Goal: Register for event/course

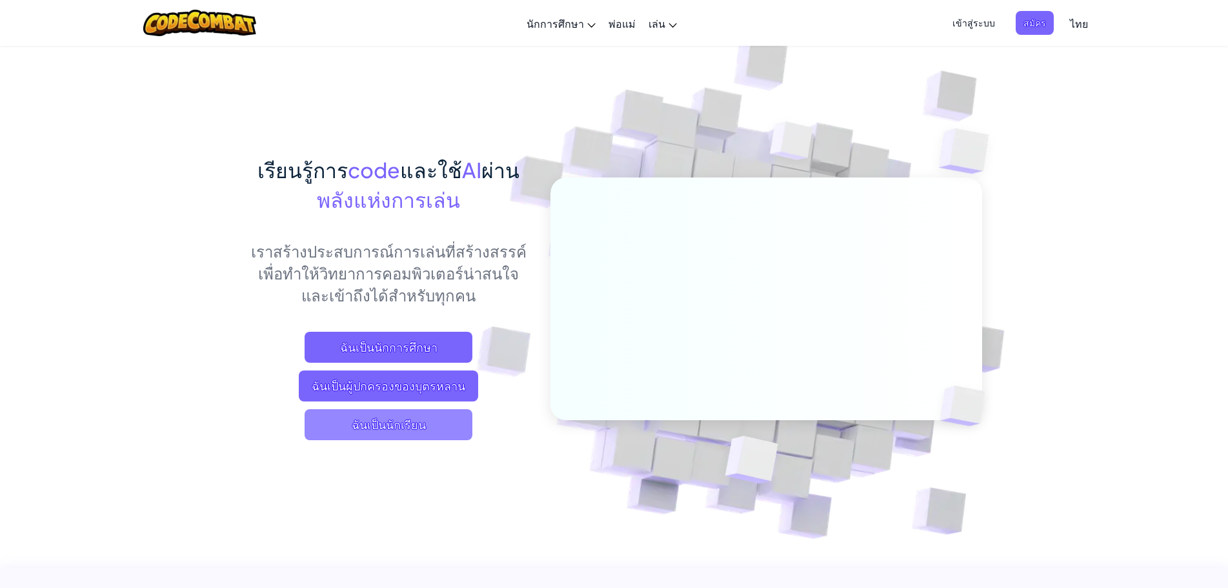
click at [447, 417] on span "ฉันเป็นนักเรียน" at bounding box center [388, 424] width 168 height 31
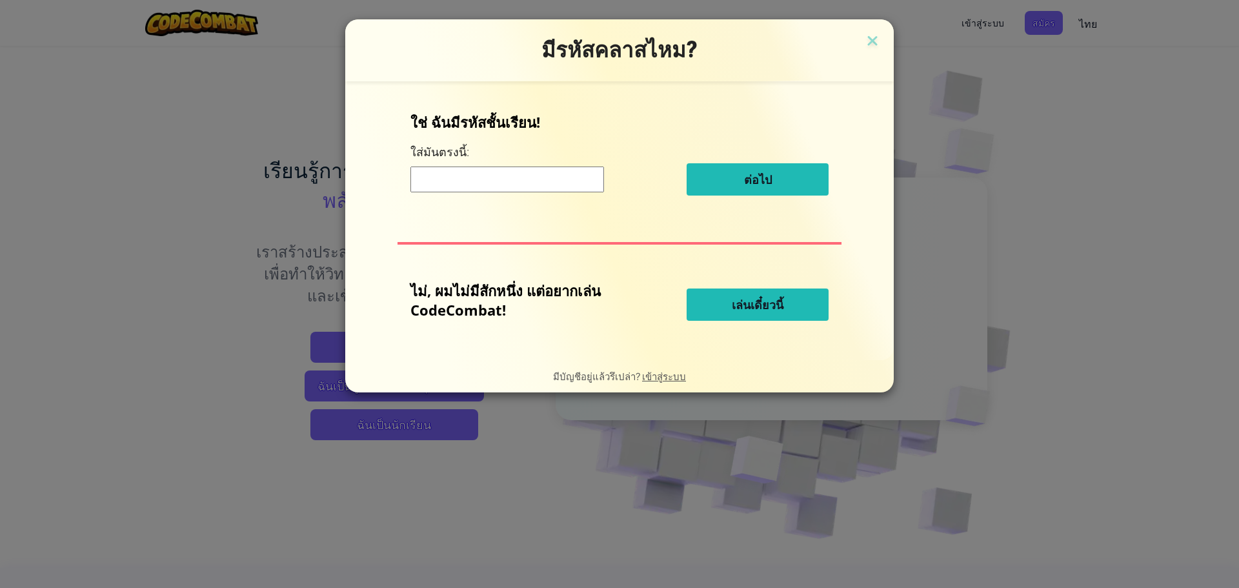
click at [510, 175] on input at bounding box center [507, 179] width 194 height 26
click at [430, 190] on input at bounding box center [507, 179] width 194 height 26
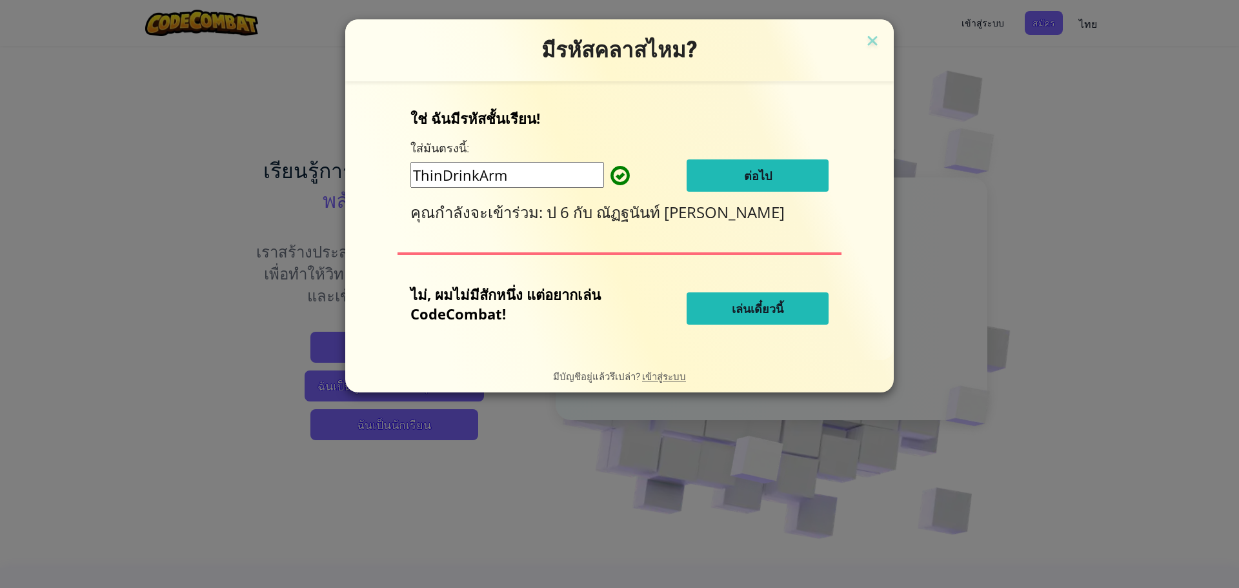
type input "ThinDrinkArm"
click at [722, 166] on button "ต่อไป" at bounding box center [757, 175] width 142 height 32
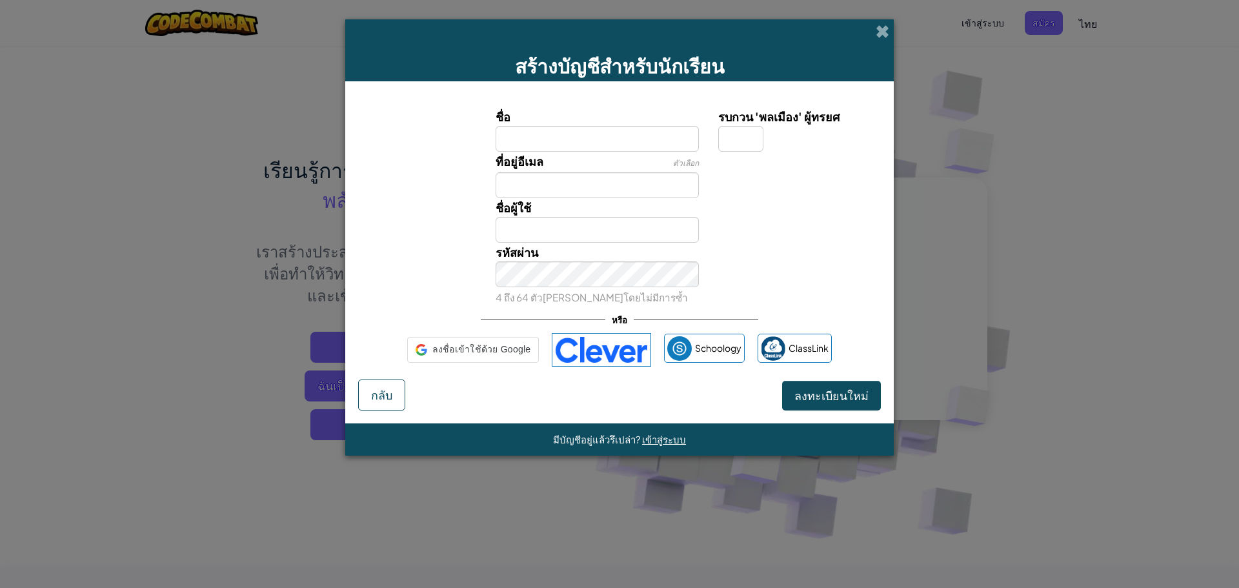
click at [544, 143] on input "ชื่อ" at bounding box center [597, 139] width 204 height 26
type input "8"
click at [517, 141] on input "คุณกิตติคุณ" at bounding box center [597, 139] width 204 height 26
type input "คุณ กิตติคุณ"
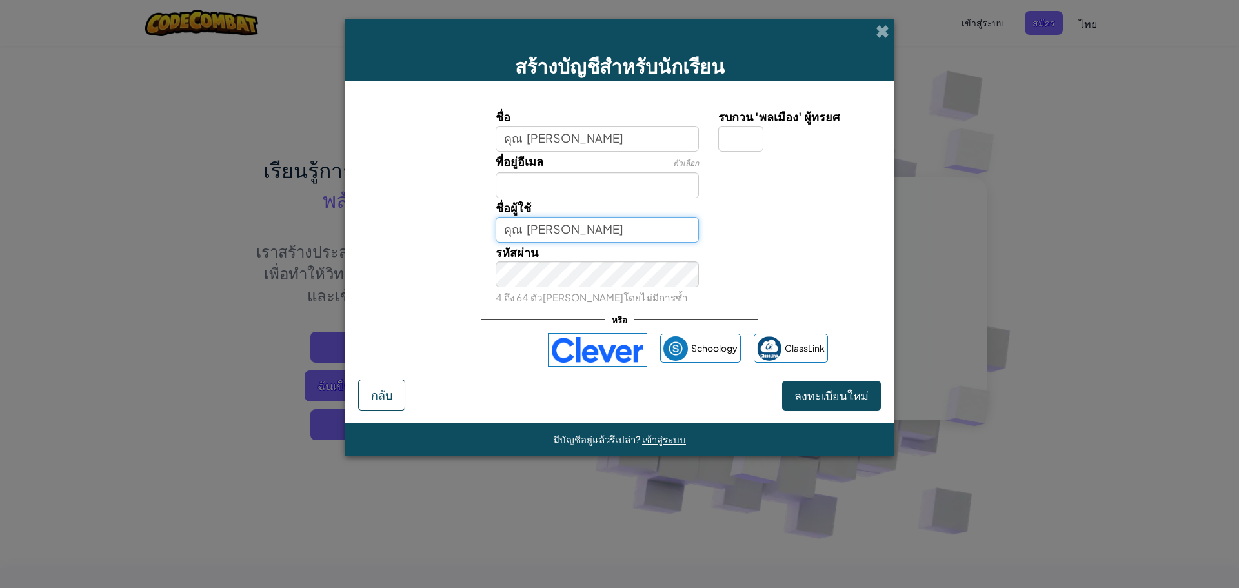
click at [514, 234] on input "คุณ กิตติคุณ" at bounding box center [597, 230] width 204 height 26
click at [566, 232] on input "คุณ กิตติคุณ" at bounding box center [597, 230] width 204 height 26
click at [830, 406] on button "ลงทะเบียนใหม่" at bounding box center [831, 396] width 99 height 30
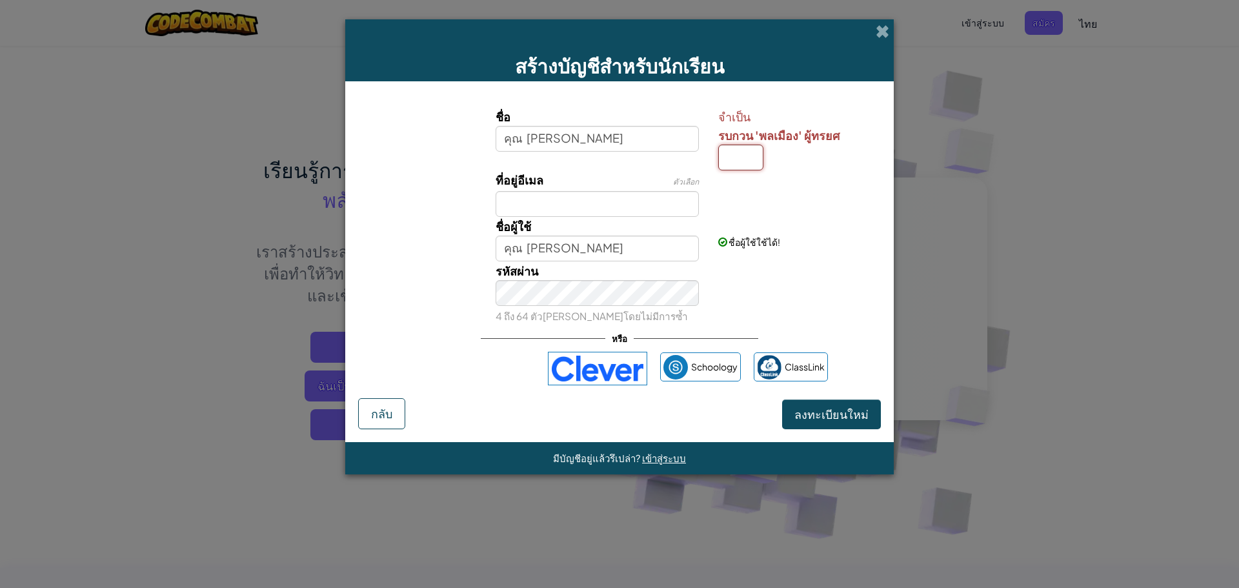
click at [728, 156] on input "รบกวน 'พลเมือง' ผู้ทรยศ" at bounding box center [740, 158] width 45 height 26
type input "พ"
type input "คุณ [PERSON_NAME]พ"
click at [866, 415] on span "ลงทะเบียนใหม่" at bounding box center [831, 413] width 74 height 15
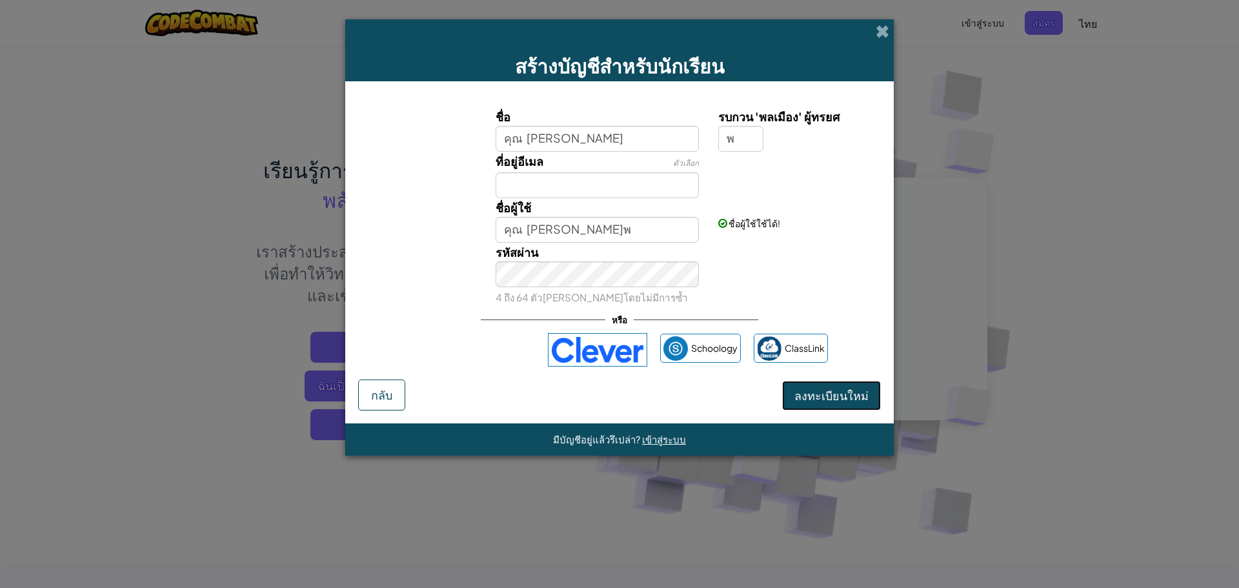
click at [850, 404] on button "ลงทะเบียนใหม่" at bounding box center [831, 396] width 99 height 30
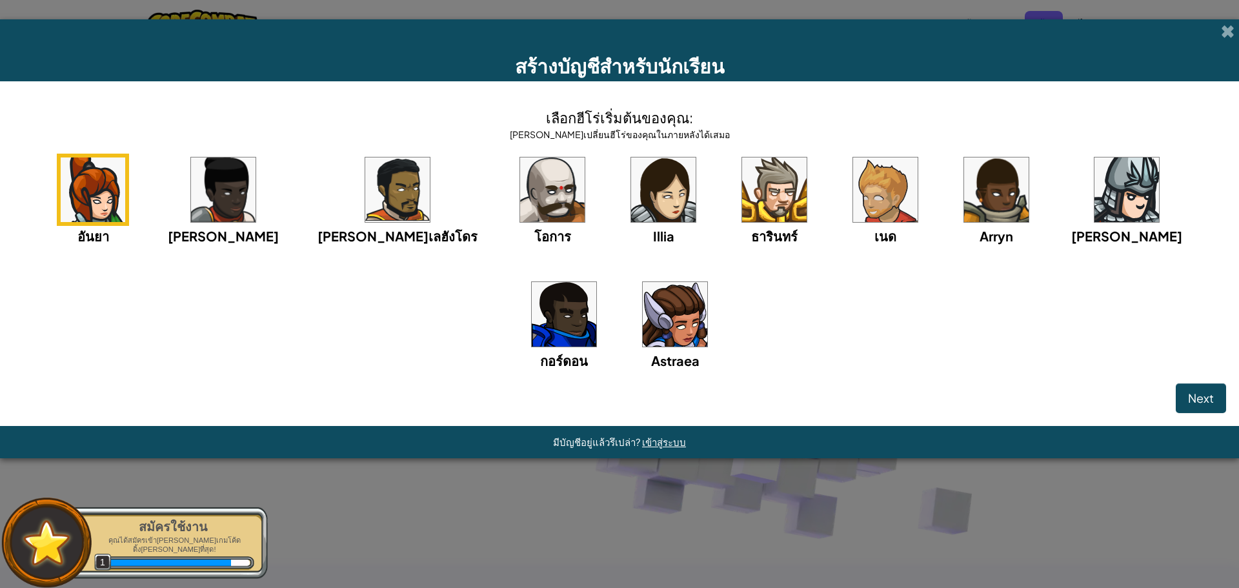
click at [520, 219] on img at bounding box center [552, 189] width 65 height 65
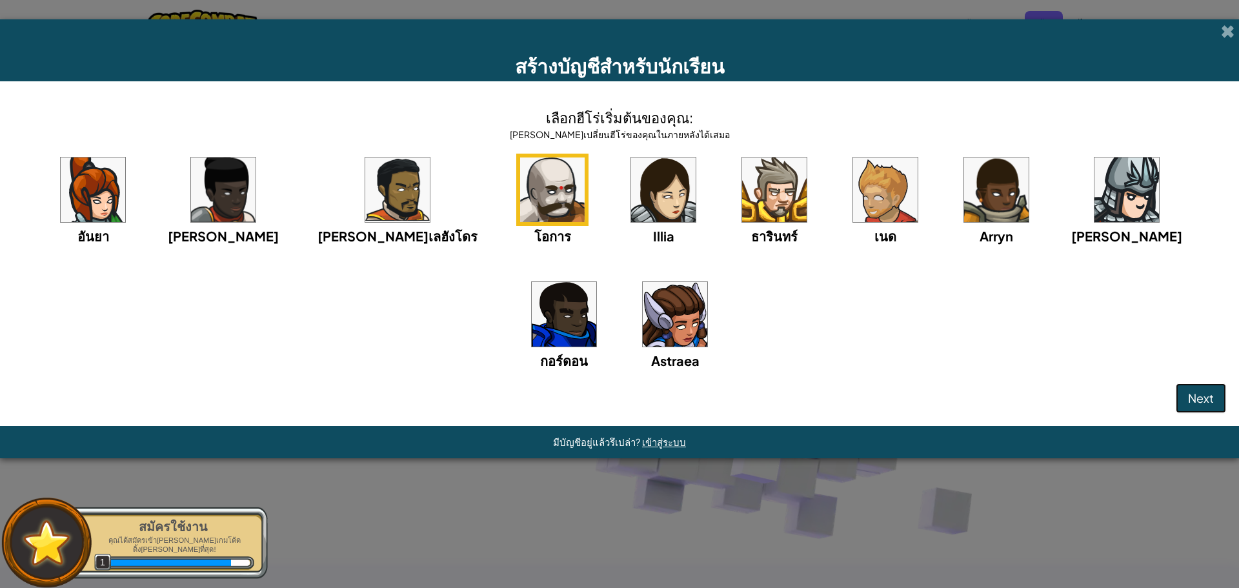
click at [1193, 400] on span "Next" at bounding box center [1201, 397] width 26 height 15
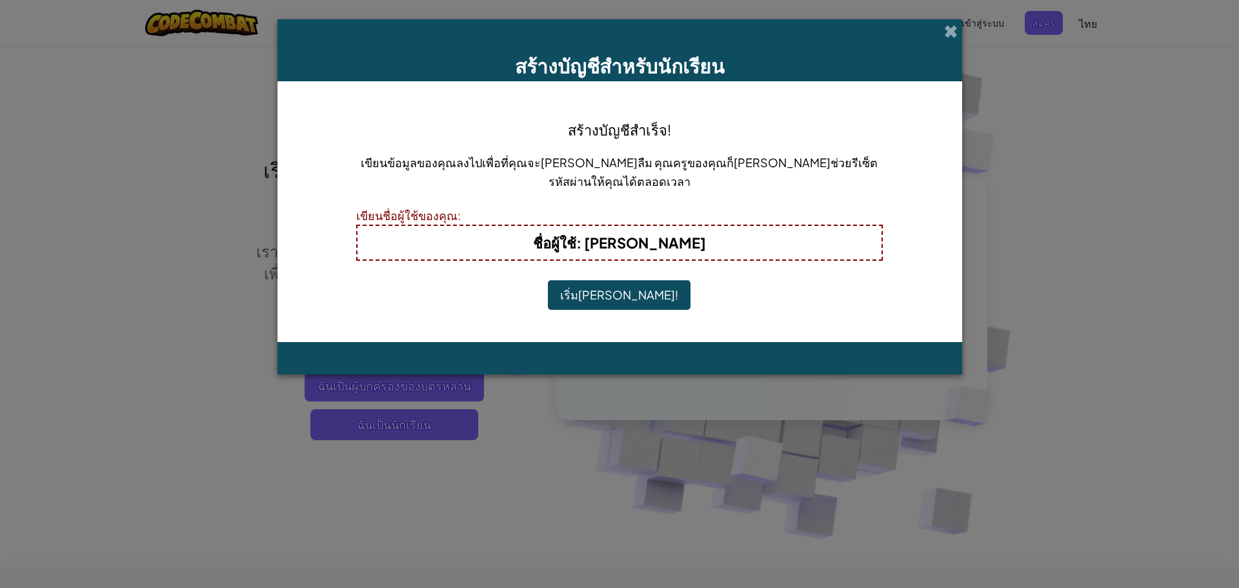
click at [628, 294] on button "เริ่มเล่น!" at bounding box center [619, 295] width 143 height 30
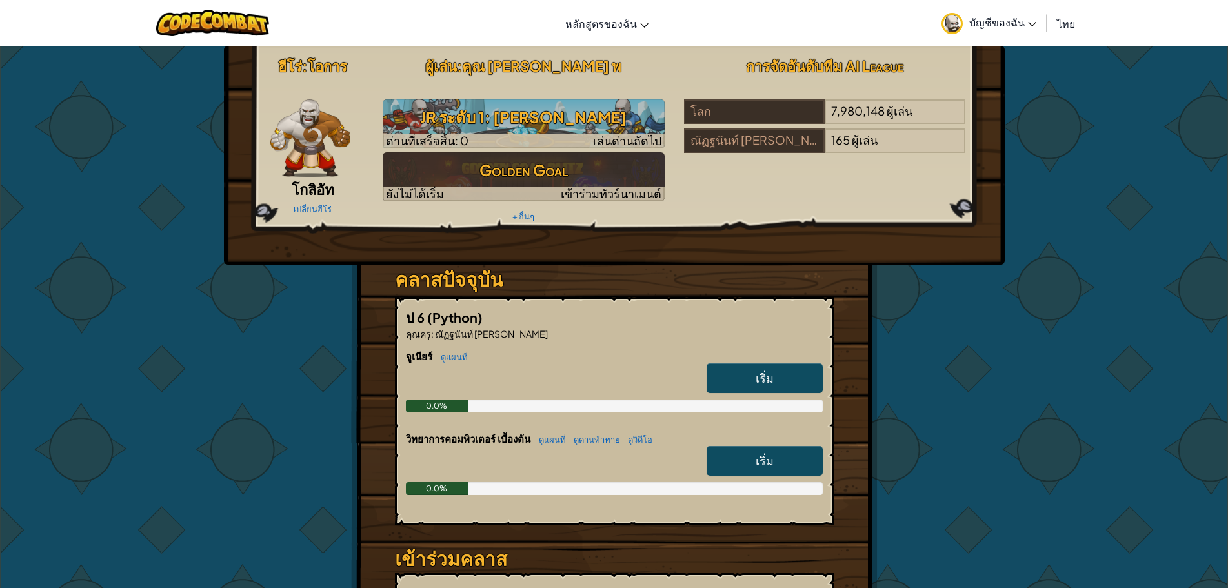
click at [770, 378] on span "เริ่ม" at bounding box center [764, 377] width 18 height 15
click at [788, 462] on link "เริ่ม" at bounding box center [764, 461] width 116 height 30
select select "th"
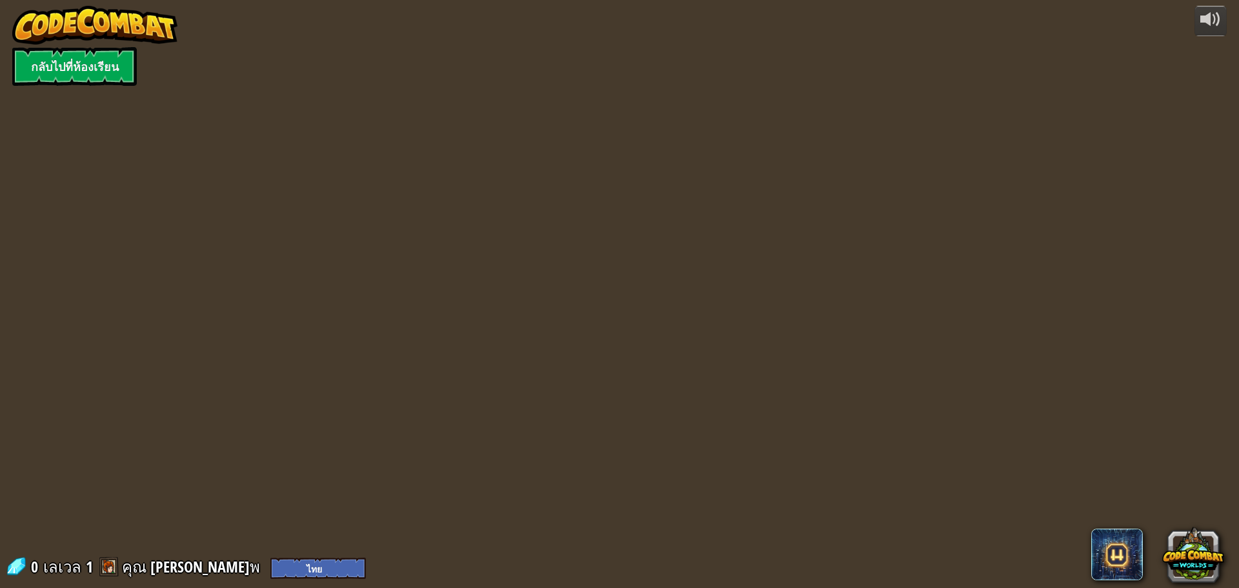
click at [837, 405] on div "powered by กลับไปที่ห้องเรียน 0 [PERSON_NAME] 1 คุณ [PERSON_NAME]พ English ([GE…" at bounding box center [619, 294] width 1239 height 588
select select "th"
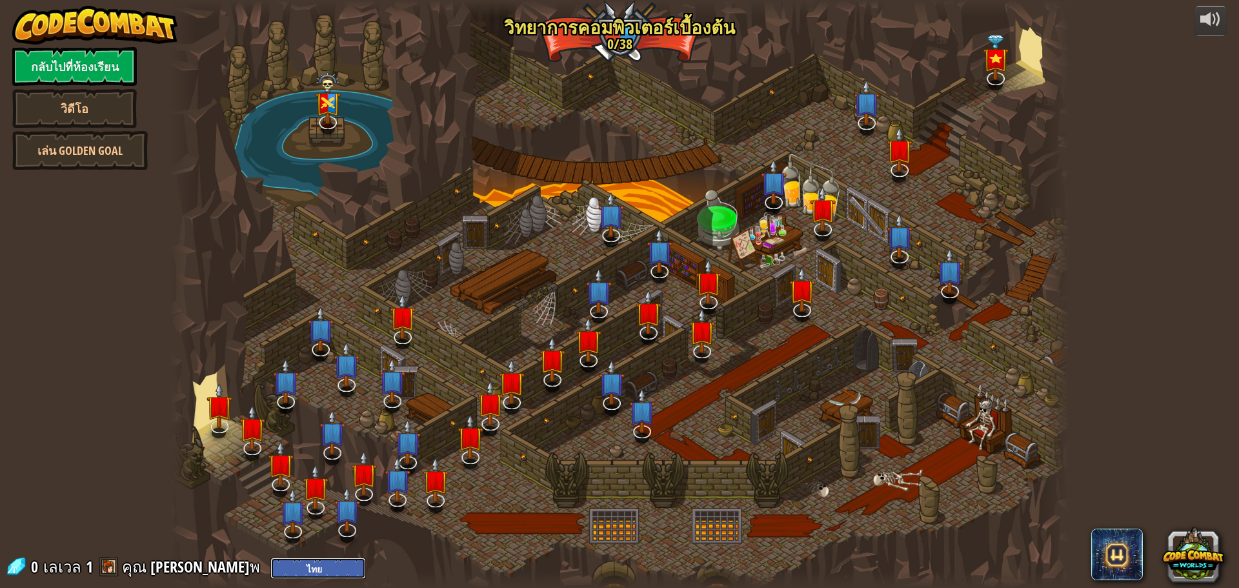
click at [270, 561] on select "English ([GEOGRAPHIC_DATA]) English ([GEOGRAPHIC_DATA]) 简体中文 繁體中文 русский españ…" at bounding box center [317, 567] width 95 height 21
select select "th"
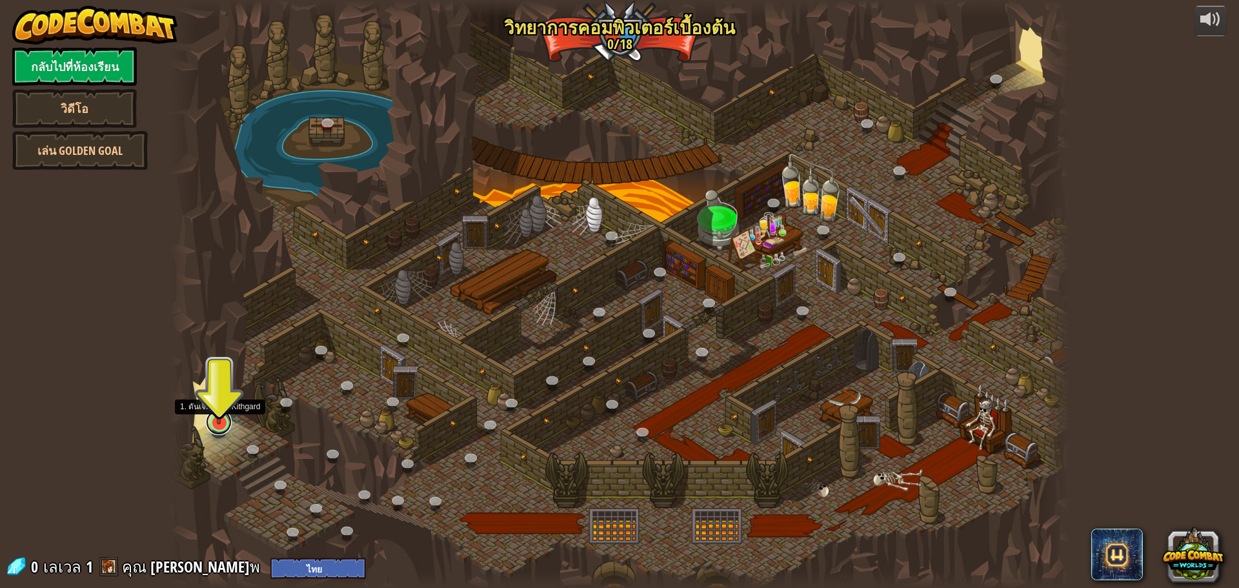
click at [214, 428] on link at bounding box center [219, 422] width 26 height 26
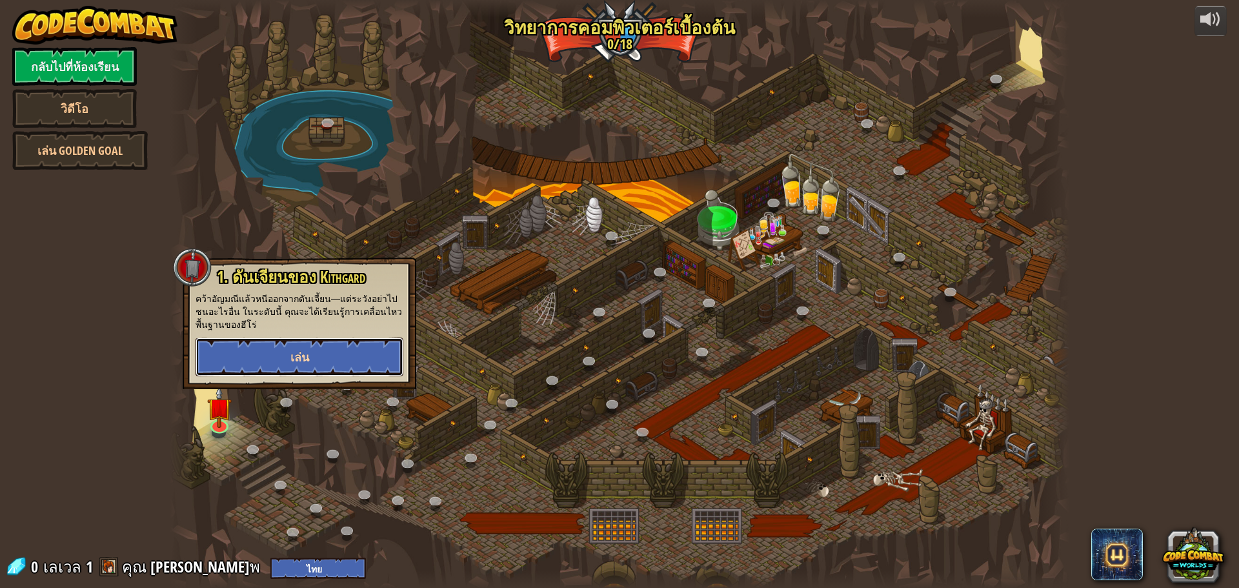
click at [260, 351] on button "เล่น" at bounding box center [299, 356] width 208 height 39
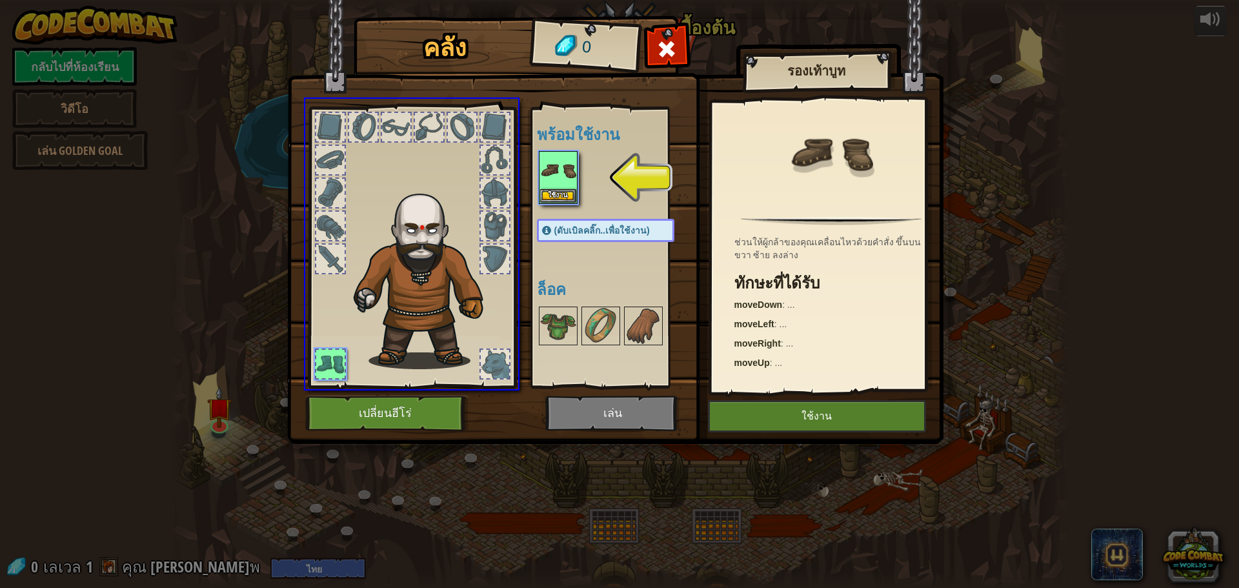
drag, startPoint x: 566, startPoint y: 182, endPoint x: 543, endPoint y: 183, distance: 23.3
click at [543, 183] on div "คลัง 0 พร้อมใช้งาน ใช้งาน (ดับเบิลคลิ๊ก..เพื่อใช้งาน) ล็อค รองเท้าบูท ช่วนให้ผู…" at bounding box center [619, 294] width 1239 height 588
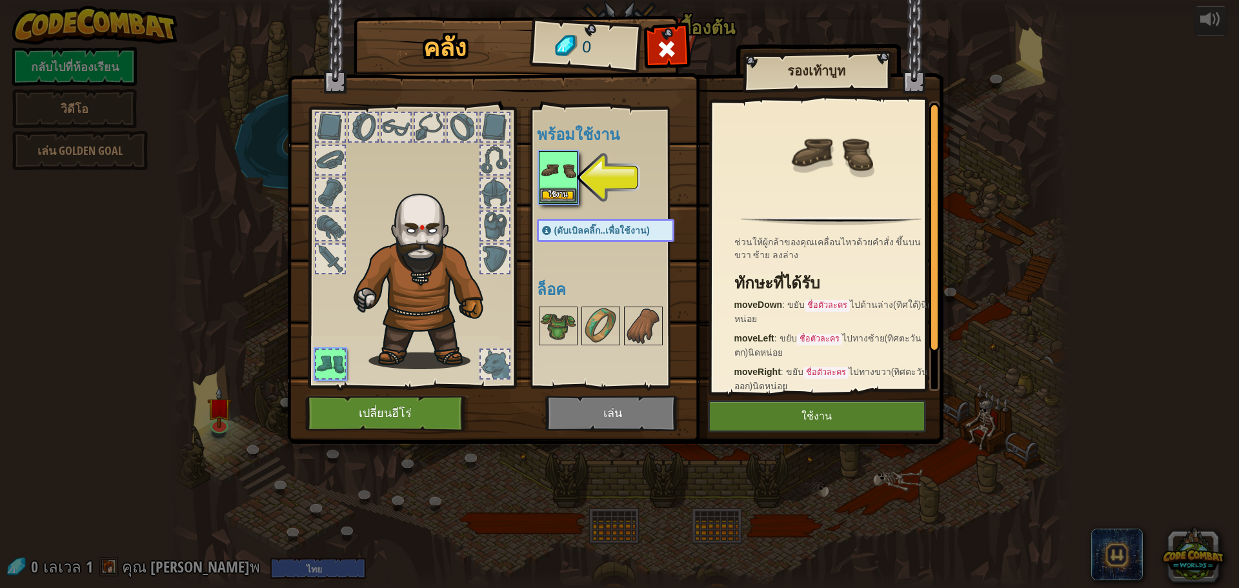
drag, startPoint x: 543, startPoint y: 183, endPoint x: 556, endPoint y: 192, distance: 16.3
click at [546, 186] on img at bounding box center [558, 170] width 36 height 36
click at [556, 192] on button "ใช้งาน" at bounding box center [558, 195] width 36 height 14
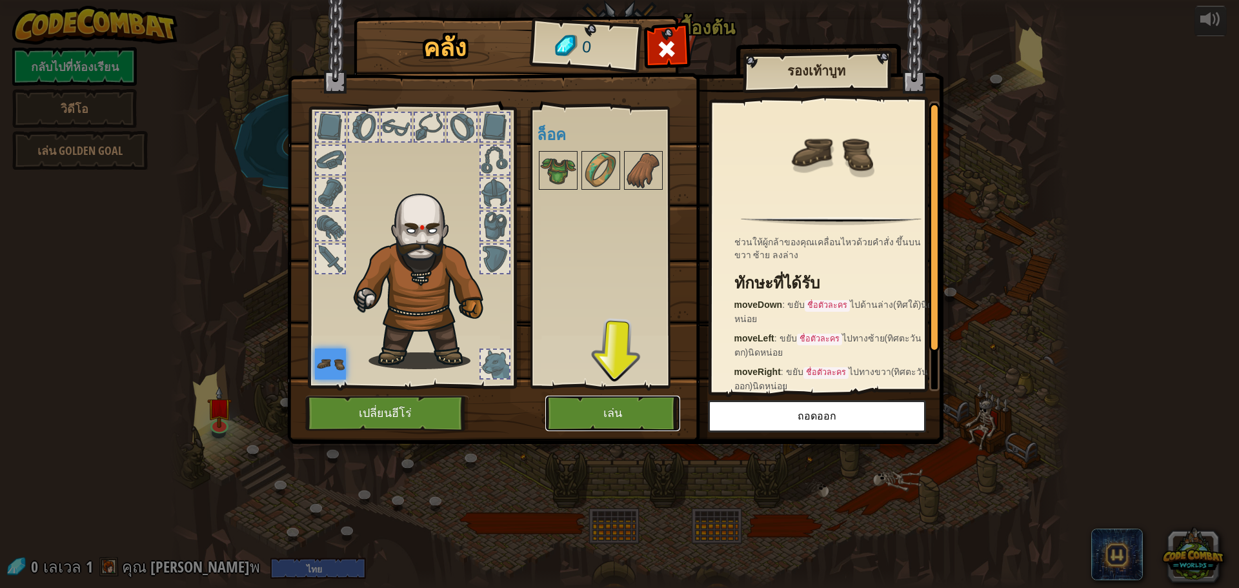
click at [621, 413] on button "เล่น" at bounding box center [612, 412] width 135 height 35
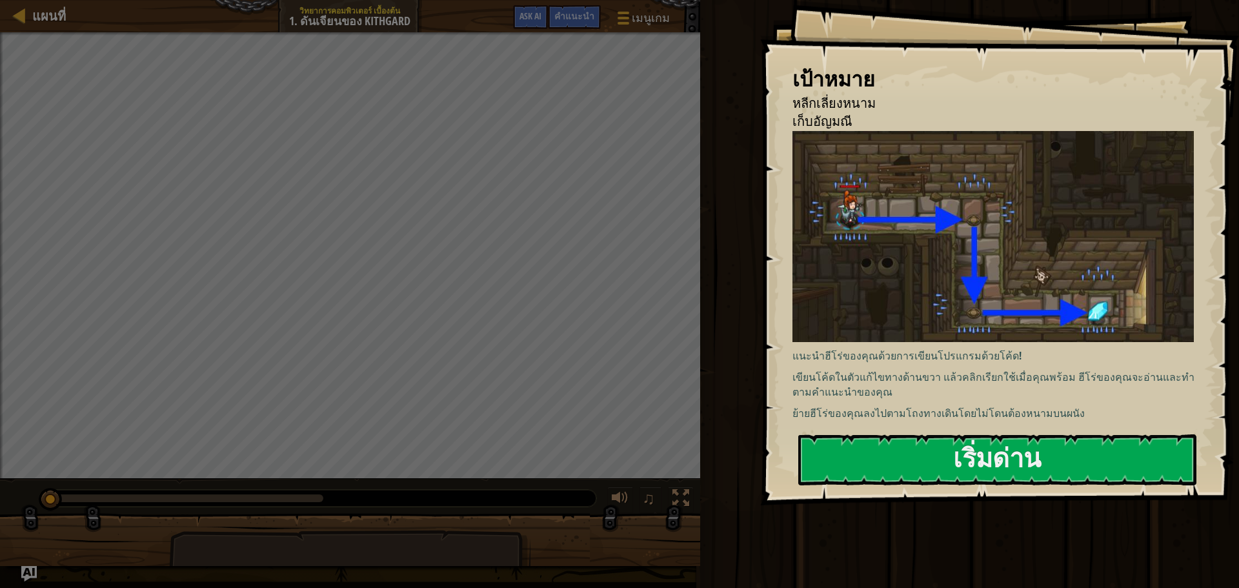
click at [879, 430] on div "เป้าหมาย หลีกเลี่ยงหนาม เก็บ[PERSON_NAME] แนะนำฮีโร่ของคุณด้วยการเขียนโปรแกรมด้…" at bounding box center [999, 252] width 479 height 505
drag, startPoint x: 879, startPoint y: 464, endPoint x: 873, endPoint y: 454, distance: 12.4
click at [874, 450] on button "เริ่มด่าน" at bounding box center [997, 459] width 398 height 51
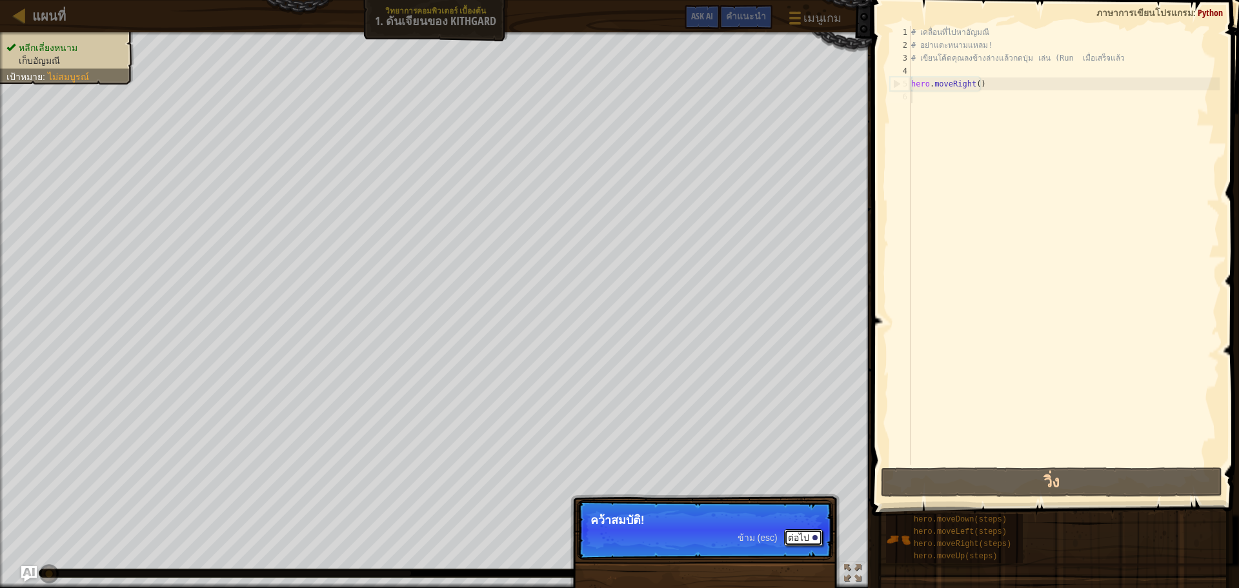
click at [808, 530] on button "ต่อไป" at bounding box center [803, 537] width 39 height 17
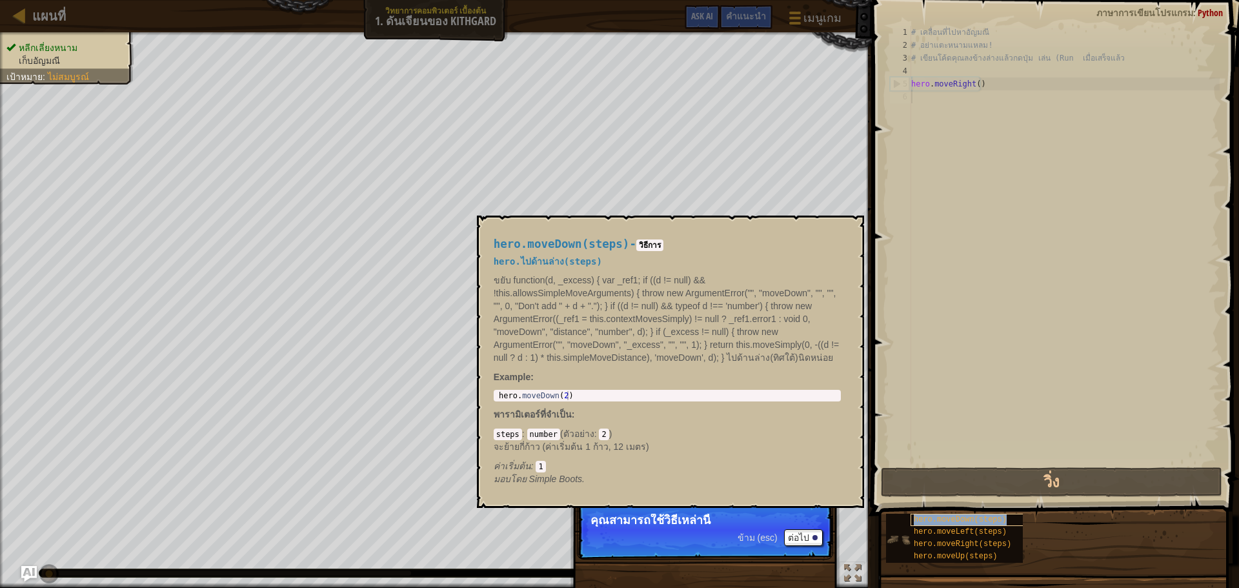
click at [926, 521] on span "hero.moveDown(steps)" at bounding box center [959, 519] width 93 height 9
click at [924, 541] on span "hero.moveRight(steps)" at bounding box center [961, 543] width 97 height 9
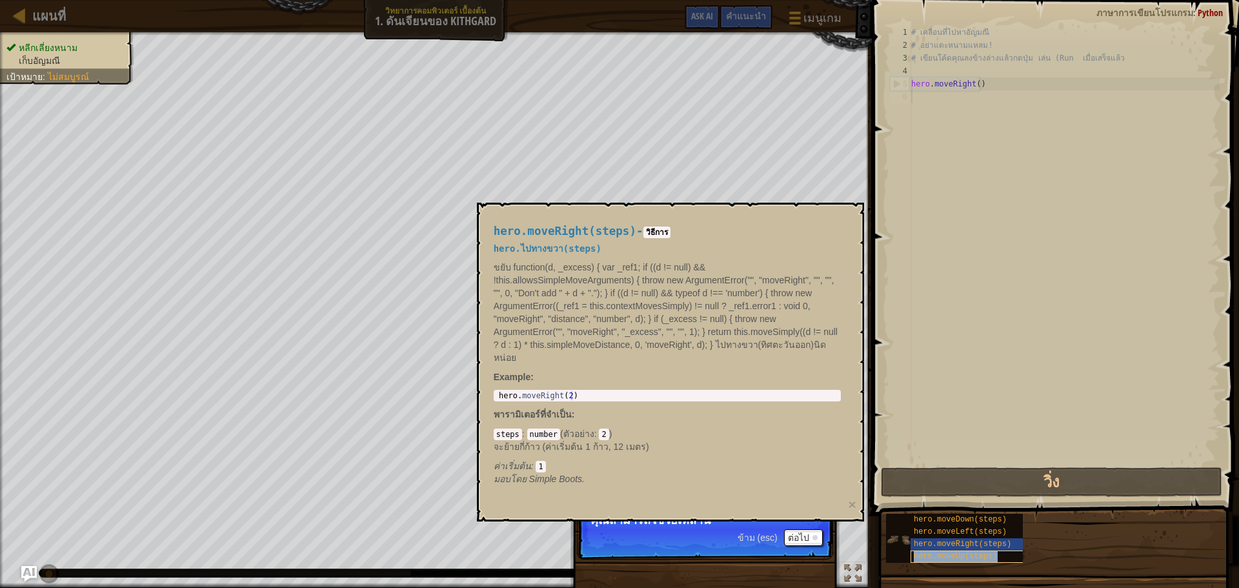
click at [923, 557] on span "hero.moveUp(steps)" at bounding box center [955, 556] width 84 height 9
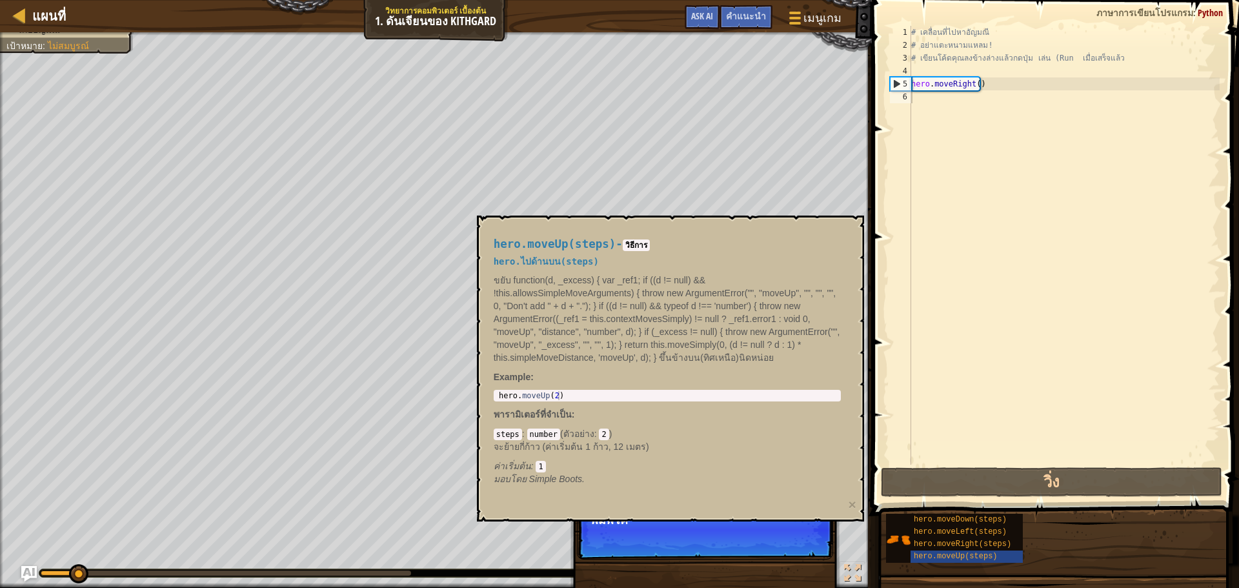
click at [802, 533] on p "ข้าม (esc) ต่อไป พิมพ์โค้" at bounding box center [705, 529] width 256 height 59
click at [853, 508] on button "×" at bounding box center [852, 504] width 8 height 14
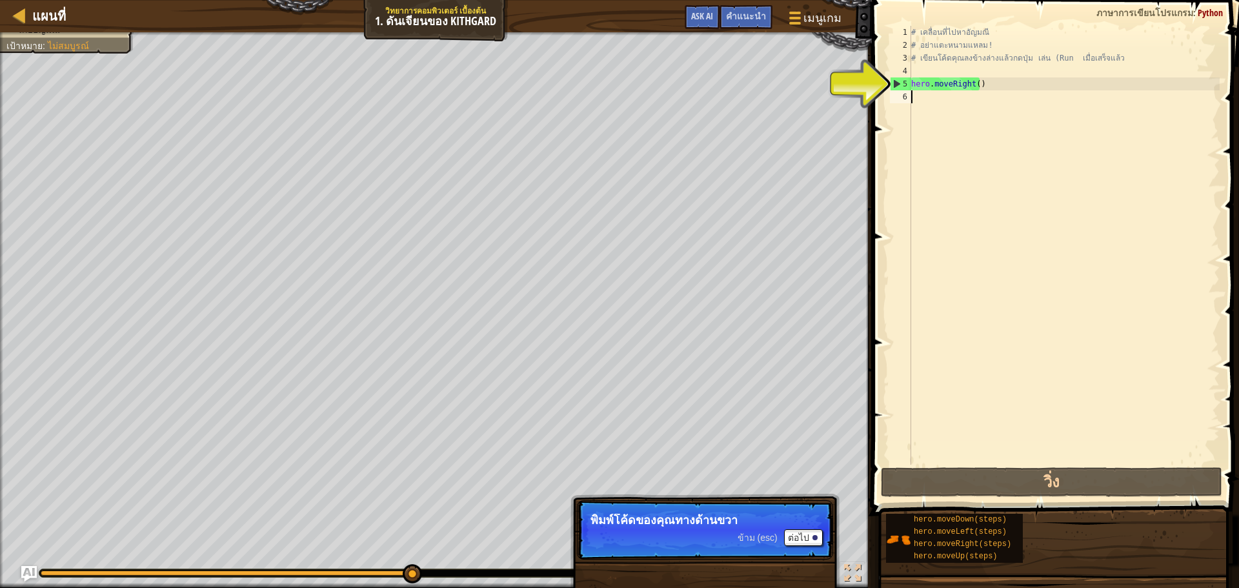
click at [988, 83] on div "# เคลื่อนที่ไปหาอัญมณี # อย่าแตะหนามแหลม! # เขียนโค้ดคุณลงข้างล่างแล้วกดปุ่ม เล…" at bounding box center [1063, 258] width 311 height 464
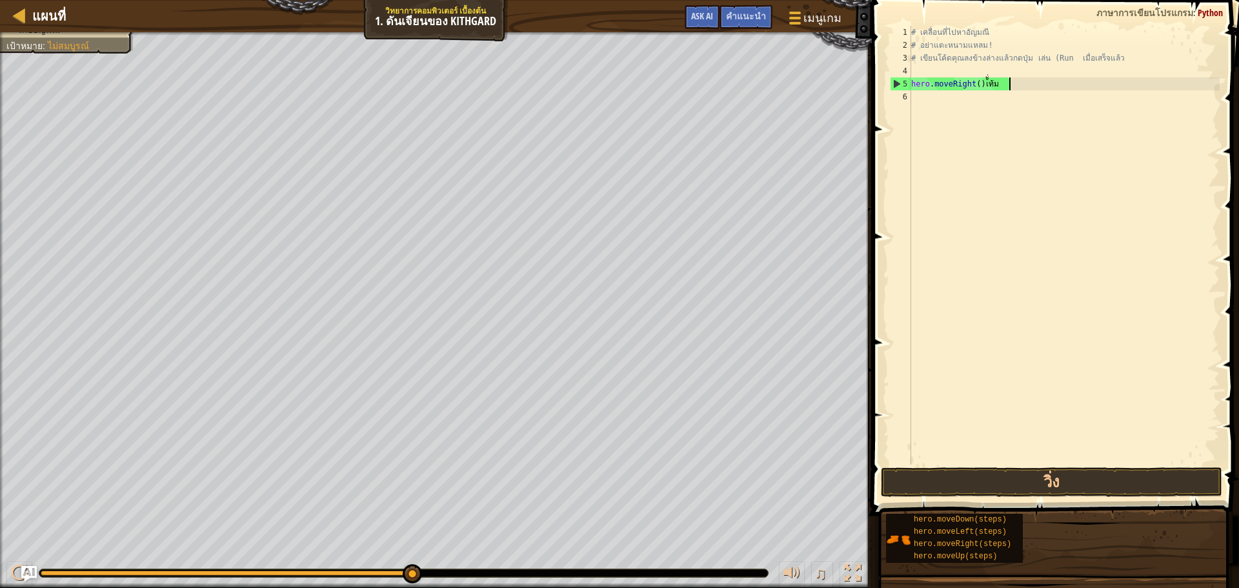
scroll to position [6, 5]
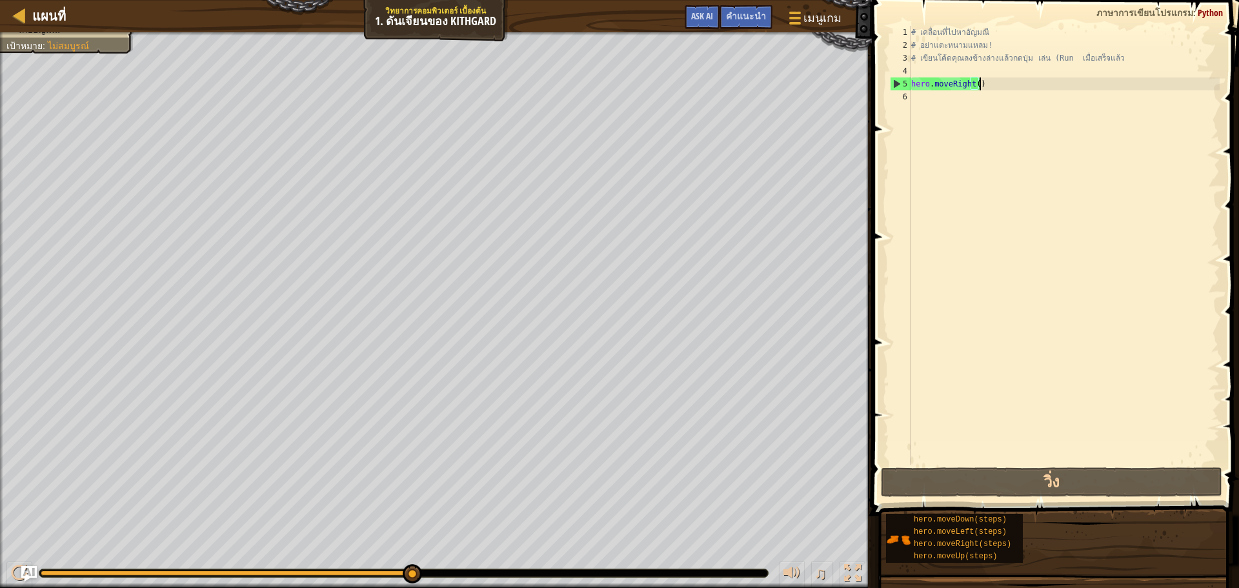
type textarea "hero.moveRight("
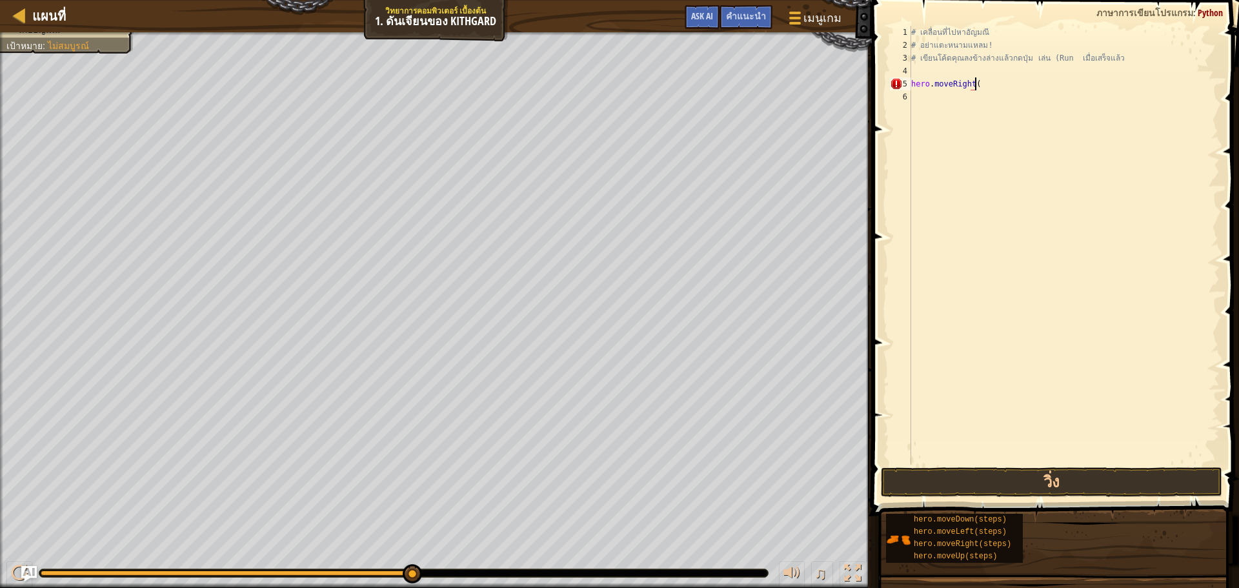
drag, startPoint x: 921, startPoint y: 96, endPoint x: 913, endPoint y: 94, distance: 8.2
click at [920, 96] on div "# เคลื่อนที่ไปหา[PERSON_NAME] # อย่าแตะหนามแหลม! # เขียนโค้ดคุณลงข้างล่างแล้วกด…" at bounding box center [1063, 258] width 311 height 464
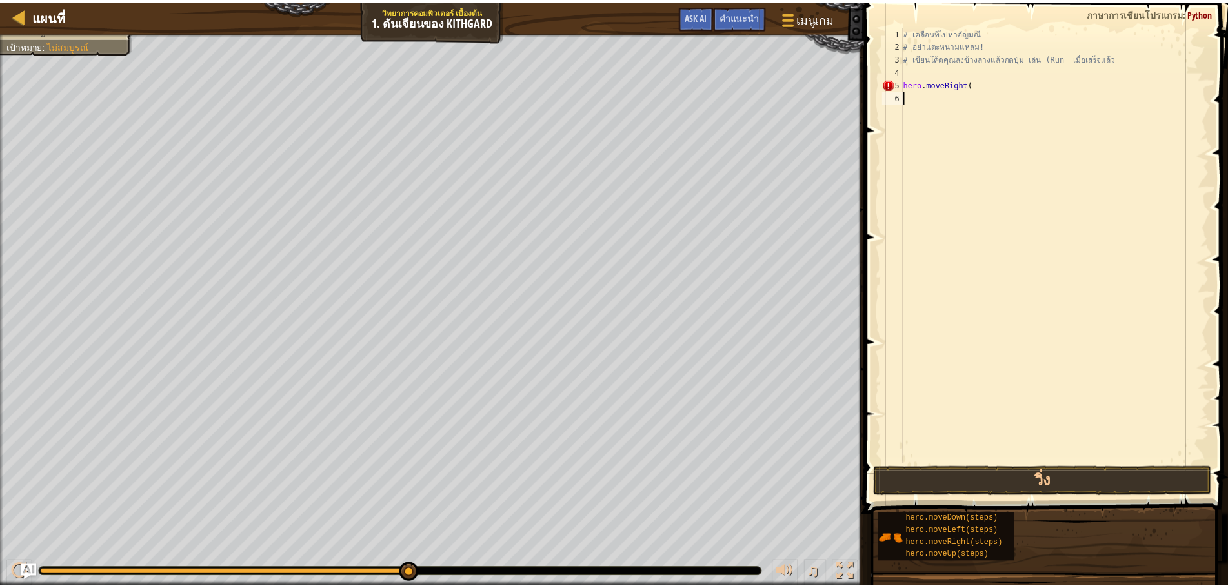
scroll to position [6, 0]
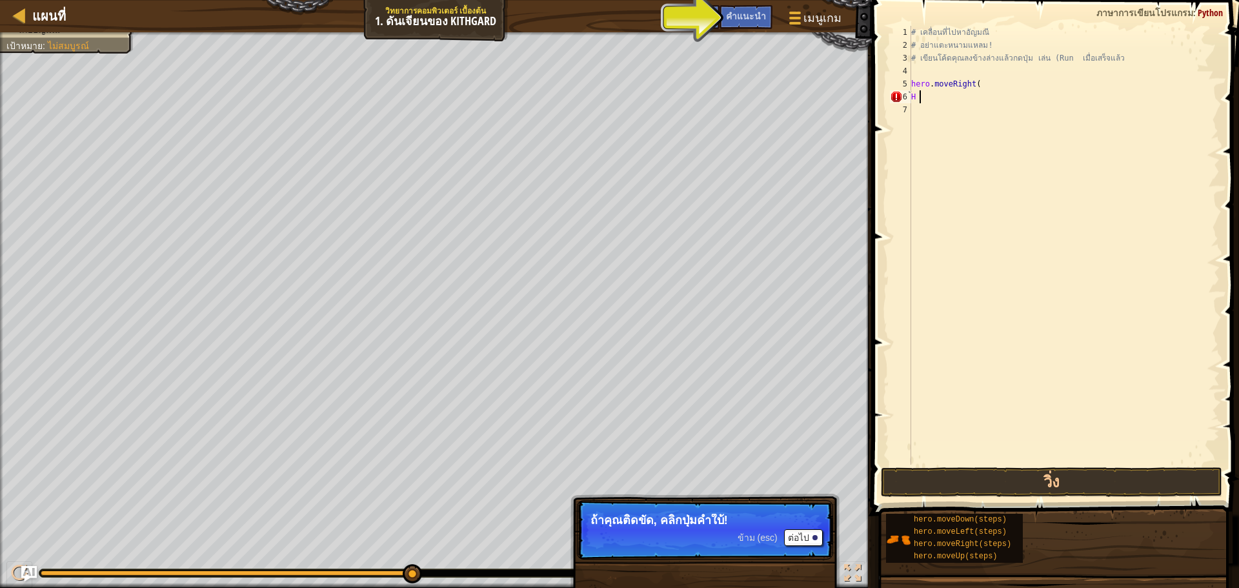
type textarea "้H"
click at [790, 534] on button "ต่อไป" at bounding box center [803, 537] width 39 height 17
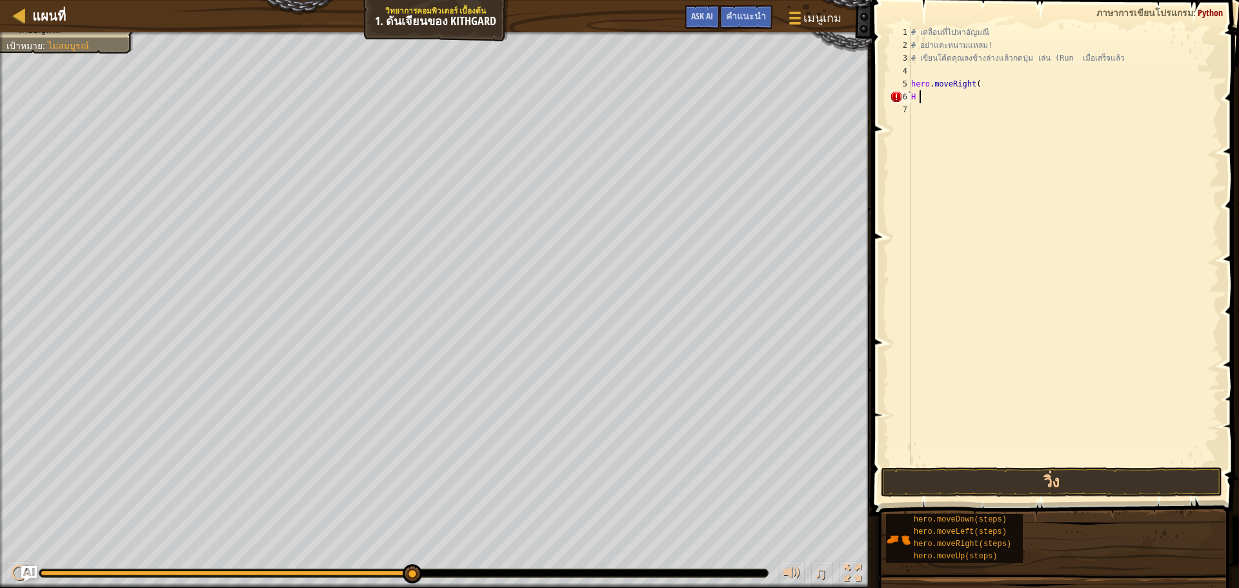
click at [996, 487] on button "วิ่ง" at bounding box center [1051, 482] width 341 height 30
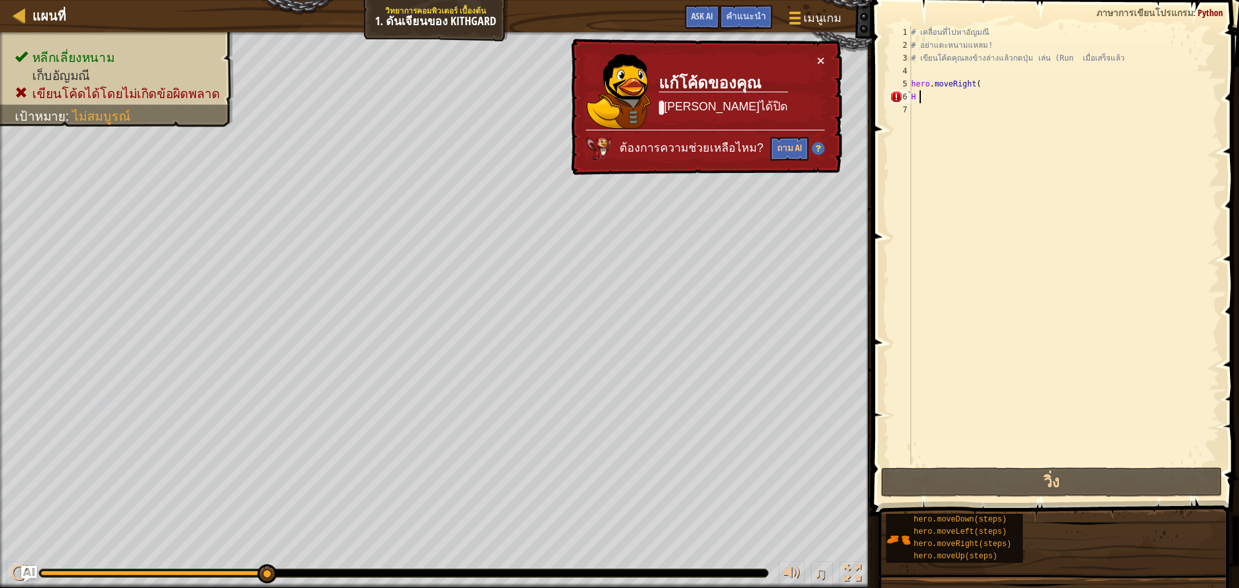
click at [928, 109] on div "# เคลื่อนที่ไปหา[PERSON_NAME] # อย่าแตะหนามแหลม! # เขียนโค้ดคุณลงข้างล่างแล้วกด…" at bounding box center [1063, 258] width 311 height 464
click at [931, 98] on div "# เคลื่อนที่ไปหา[PERSON_NAME] # อย่าแตะหนามแหลม! # เขียนโค้ดคุณลงข้างล่างแล้วกด…" at bounding box center [1063, 258] width 311 height 464
type textarea "้H"
click at [932, 110] on div "# เคลื่อนที่ไปหา[PERSON_NAME] # อย่าแตะหนามแหลม! # เขียนโค้ดคุณลงข้างล่างแล้วกด…" at bounding box center [1063, 258] width 311 height 464
drag, startPoint x: 930, startPoint y: 95, endPoint x: 930, endPoint y: 113, distance: 18.1
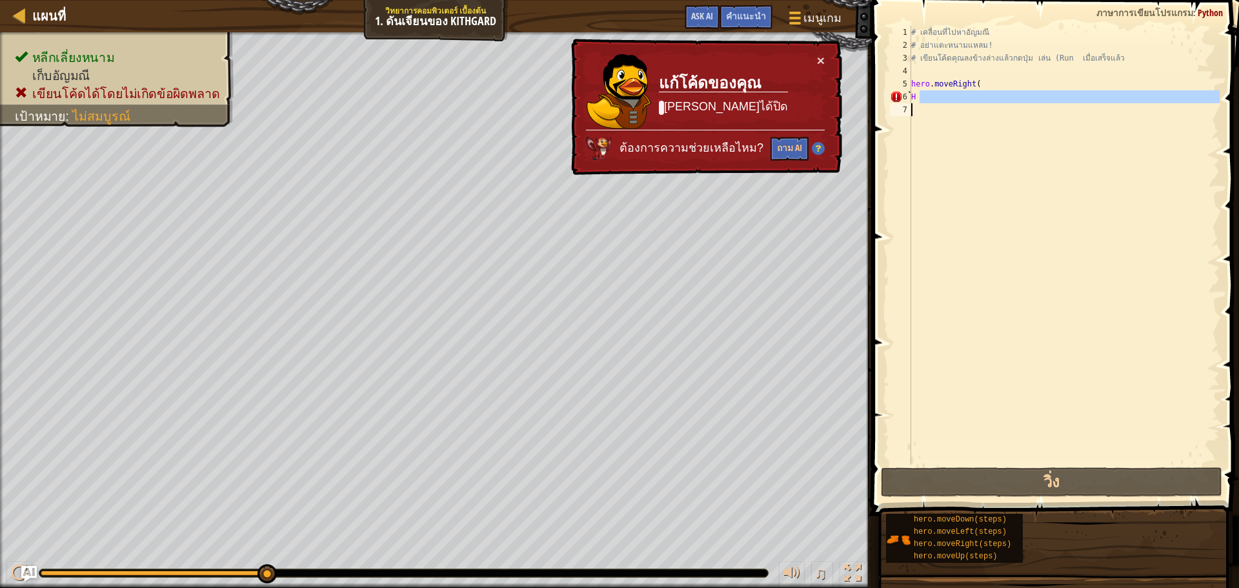
click at [930, 113] on div "# เคลื่อนที่ไปหา[PERSON_NAME] # อย่าแตะหนามแหลม! # เขียนโค้ดคุณลงข้างล่างแล้วกด…" at bounding box center [1063, 258] width 311 height 464
type textarea "้H"
click at [921, 110] on div "# เคลื่อนที่ไปหา[PERSON_NAME] # อย่าแตะหนามแหลม! # เขียนโค้ดคุณลงข้างล่างแล้วกด…" at bounding box center [1063, 245] width 311 height 439
click at [929, 95] on div "# เคลื่อนที่ไปหา[PERSON_NAME] # อย่าแตะหนามแหลม! # เขียนโค้ดคุณลงข้างล่างแล้วกด…" at bounding box center [1063, 258] width 311 height 464
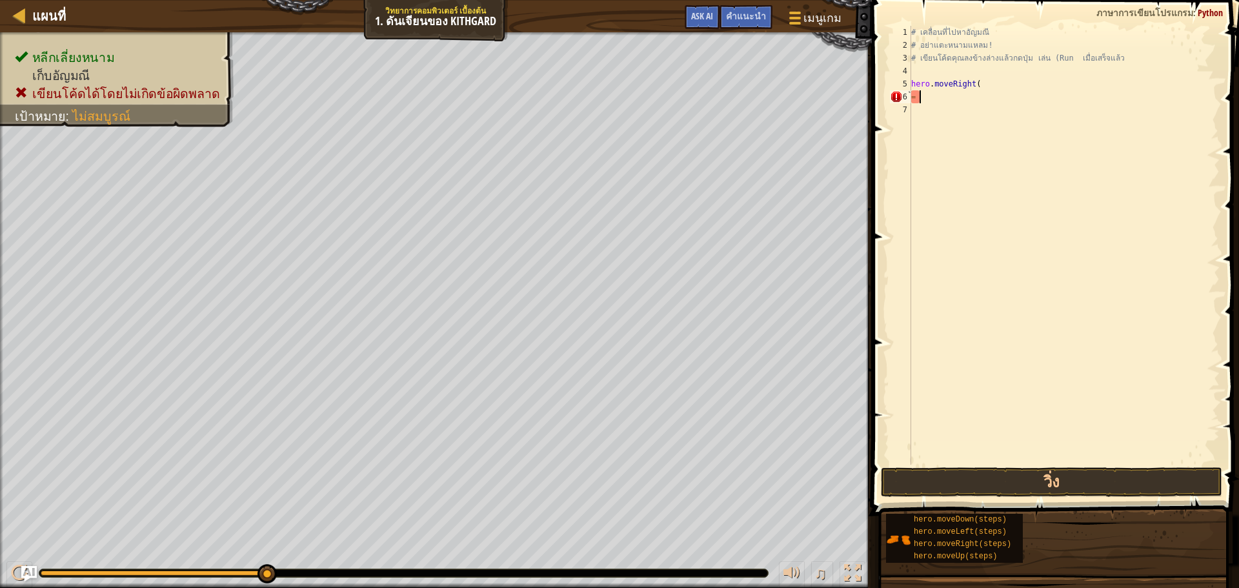
type textarea "้"
click at [19, 26] on div "แผนที่ วิทยาการคอมพิวเตอร์ เบื้องต้น 1. ดันเจียนของ Kithgard เมนูเกม เสร็จ[PERS…" at bounding box center [436, 16] width 872 height 32
click at [26, 17] on div at bounding box center [20, 15] width 16 height 16
select select "th"
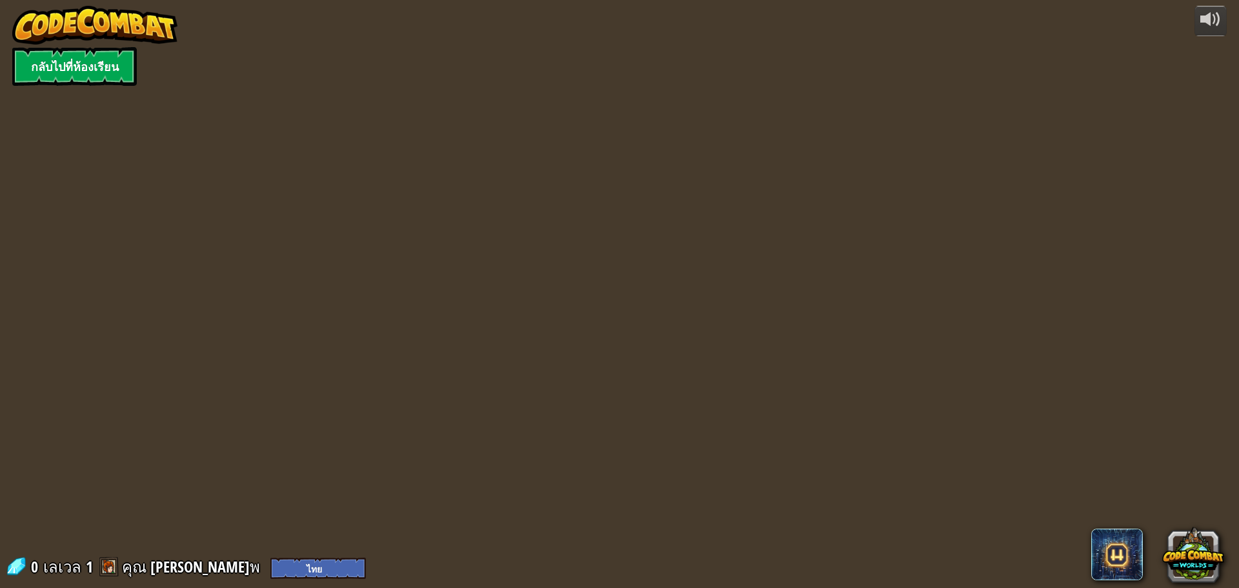
select select "th"
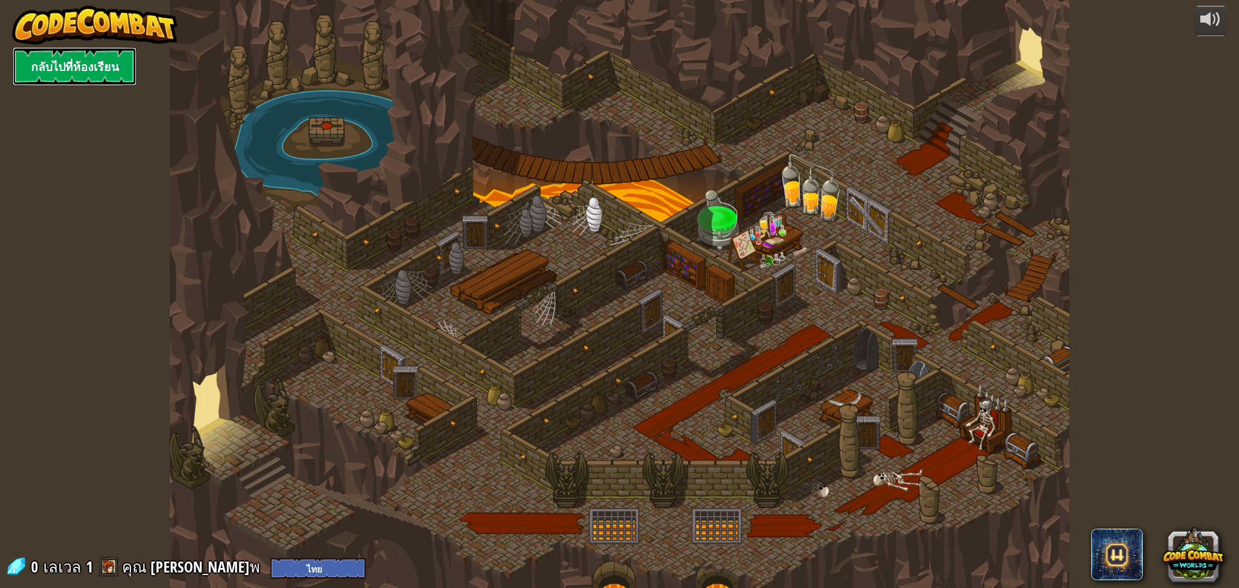
click at [72, 71] on link "กลับไปที่ห้องเรียน" at bounding box center [74, 66] width 125 height 39
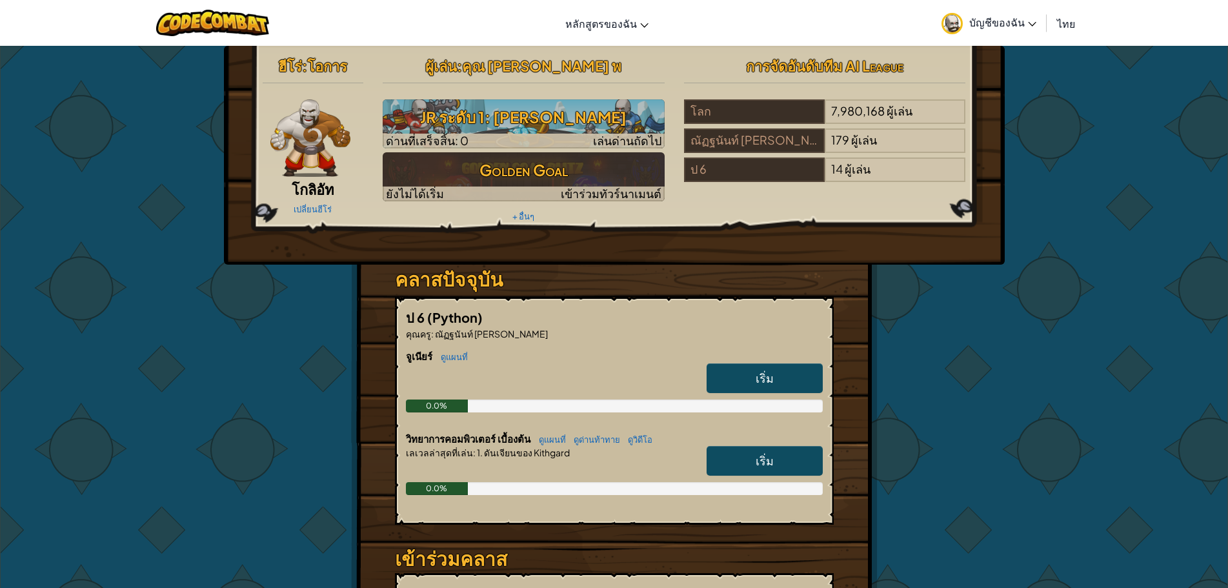
click at [759, 376] on span "เริ่ม" at bounding box center [764, 377] width 18 height 15
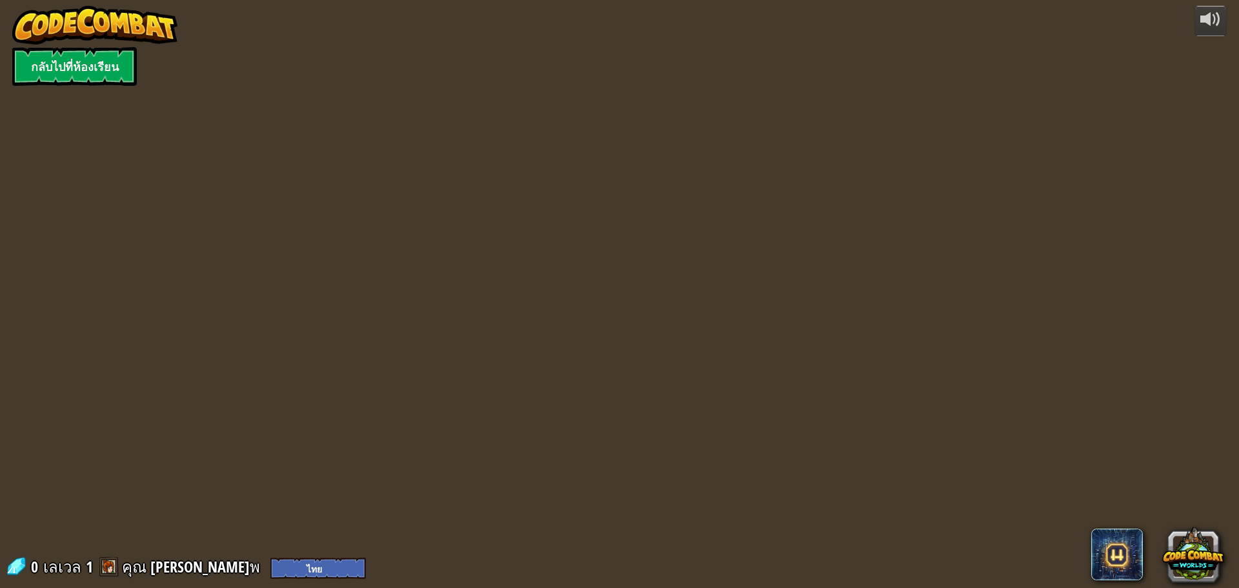
select select "th"
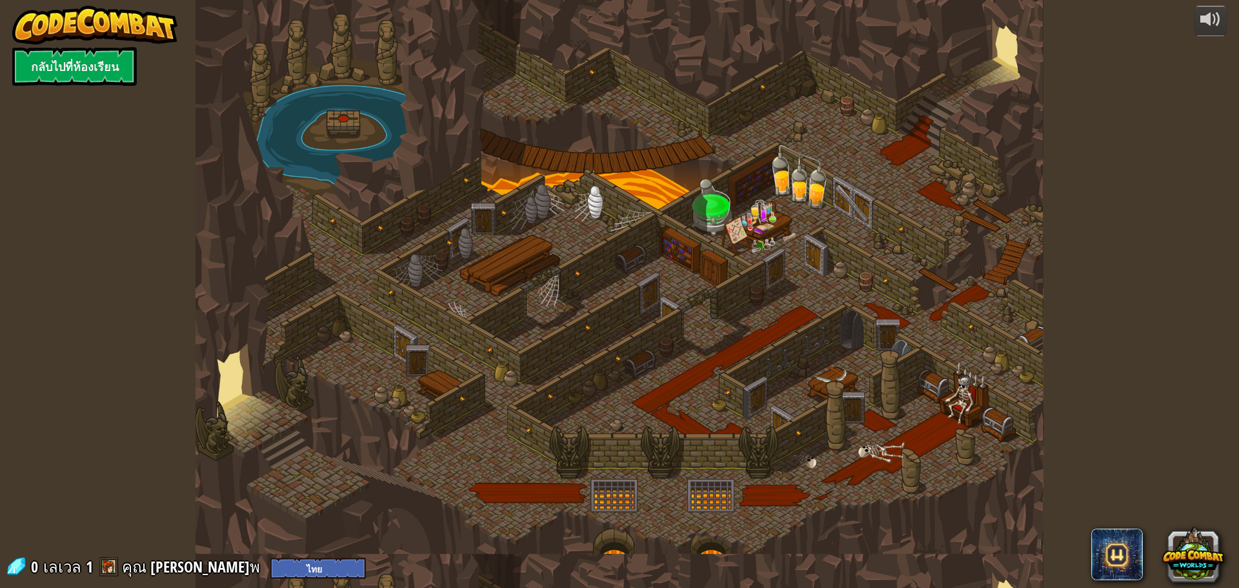
select select "th"
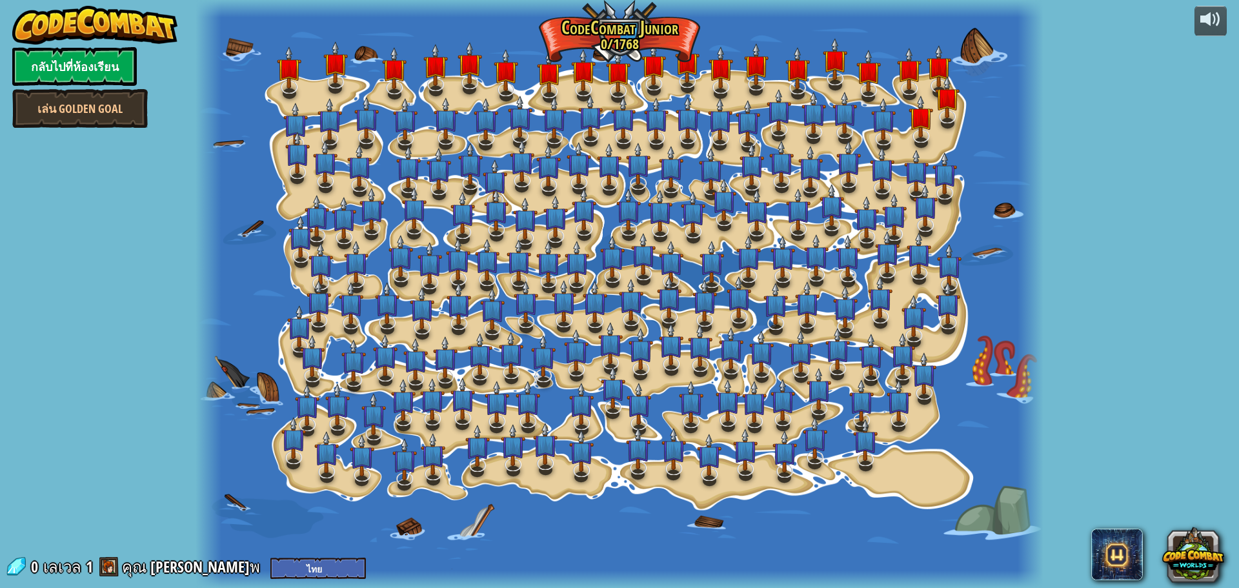
select select "th"
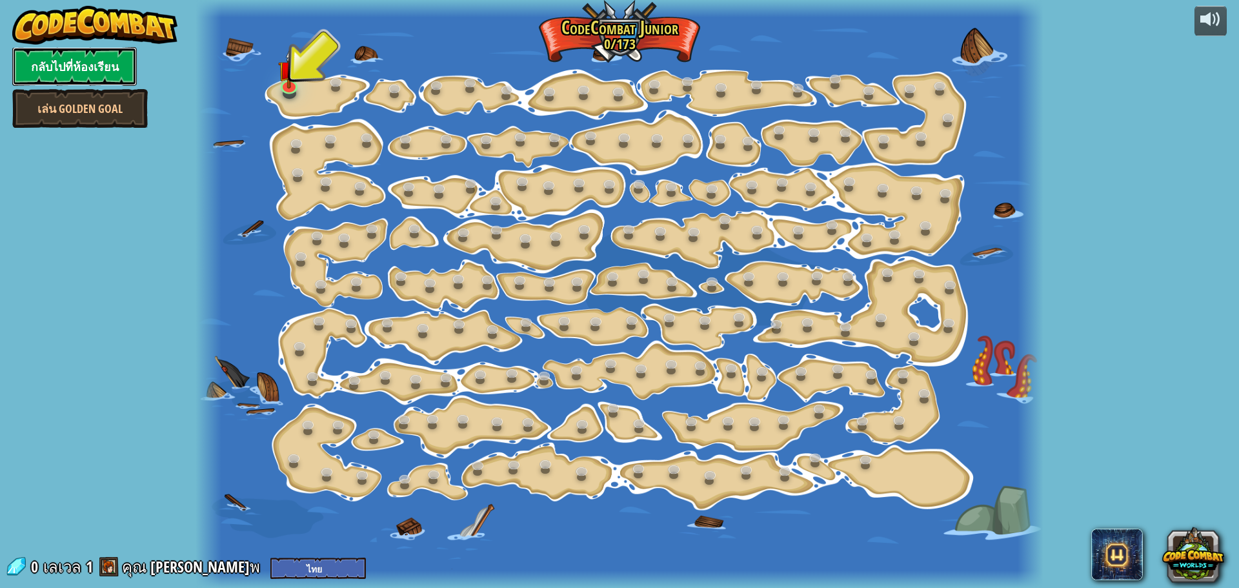
click at [65, 72] on link "กลับไปที่ห้องเรียน" at bounding box center [74, 66] width 125 height 39
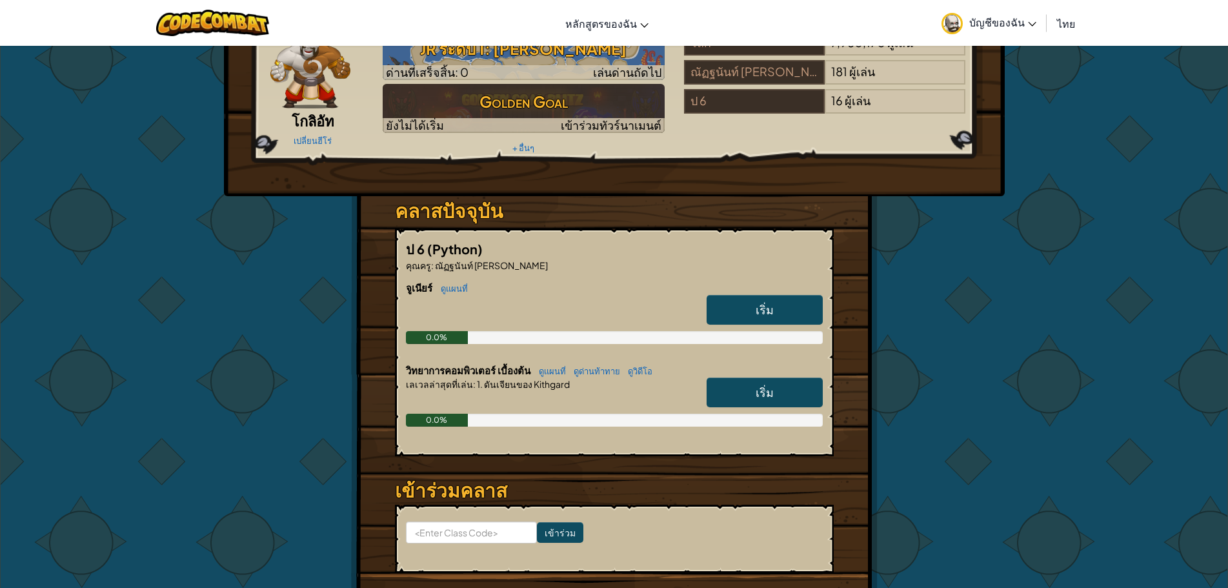
scroll to position [129, 0]
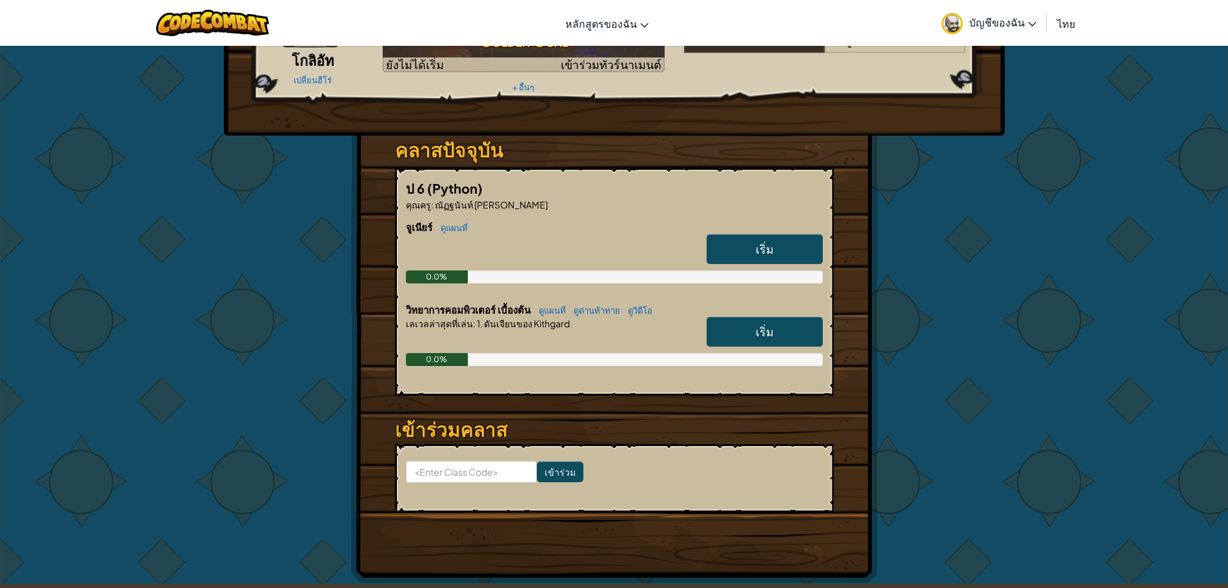
click at [766, 326] on span "เริ่ม" at bounding box center [764, 331] width 18 height 15
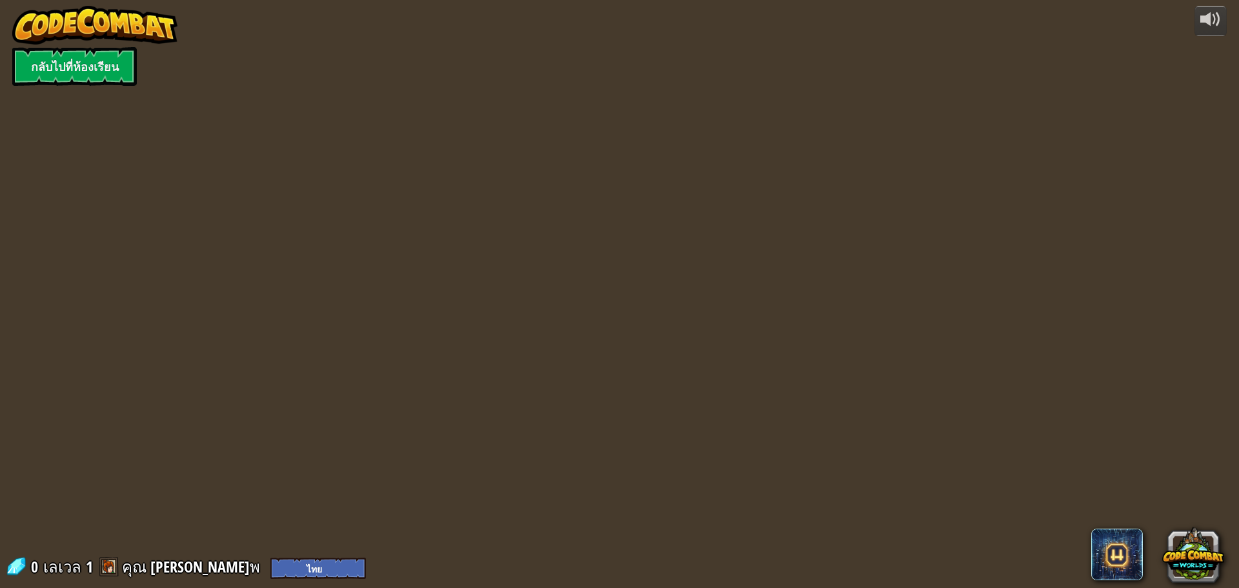
select select "th"
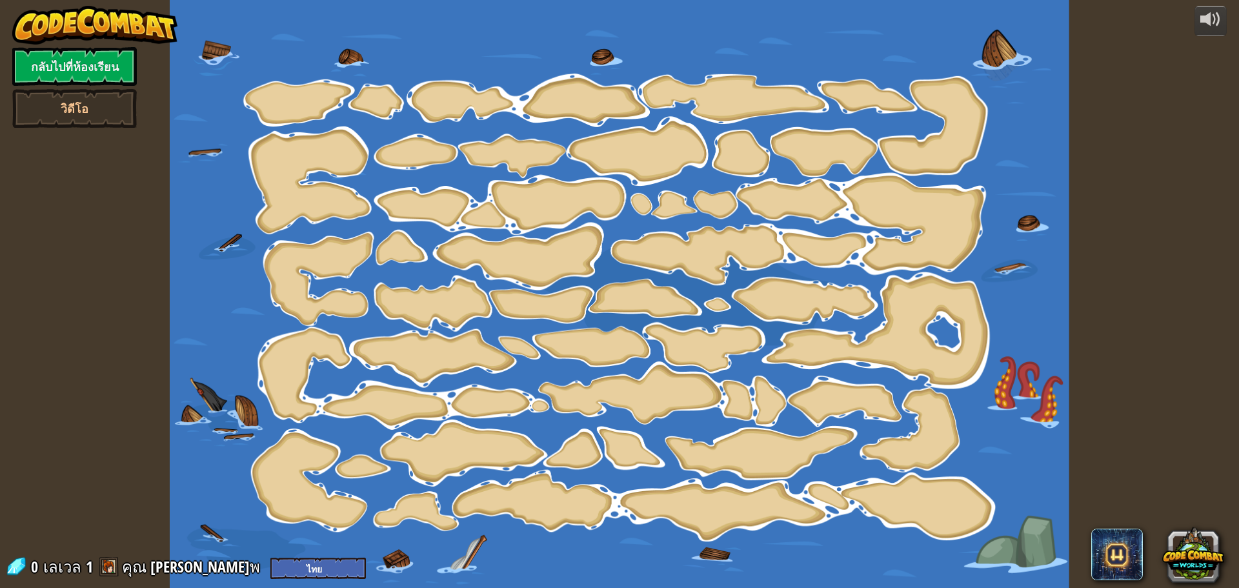
select select "th"
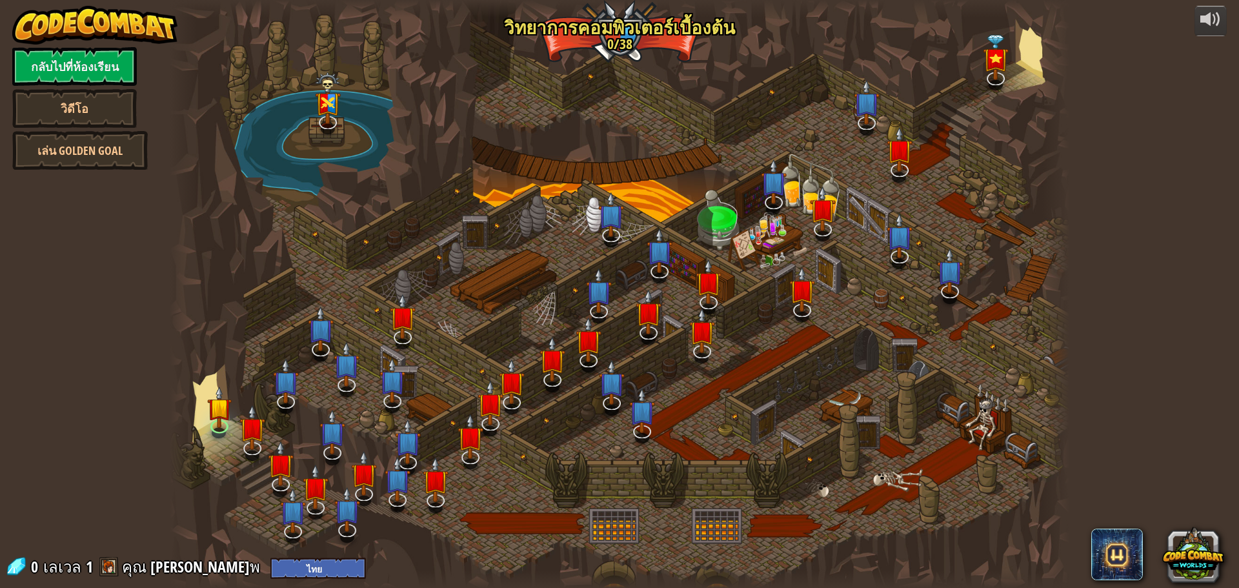
select select "th"
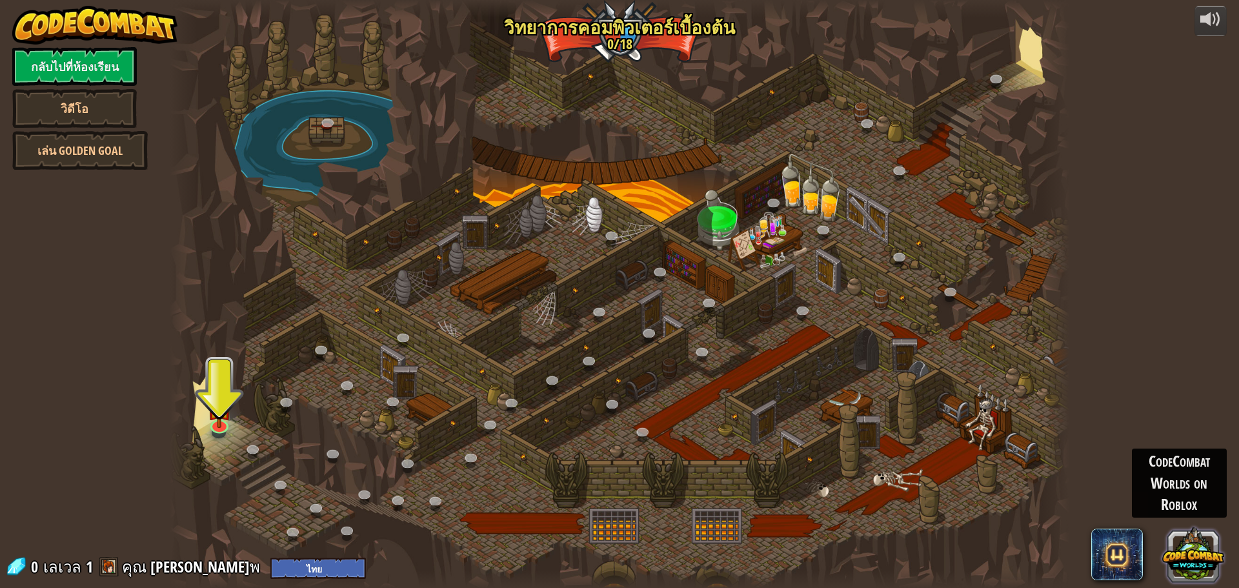
click at [1199, 575] on button at bounding box center [1193, 554] width 62 height 62
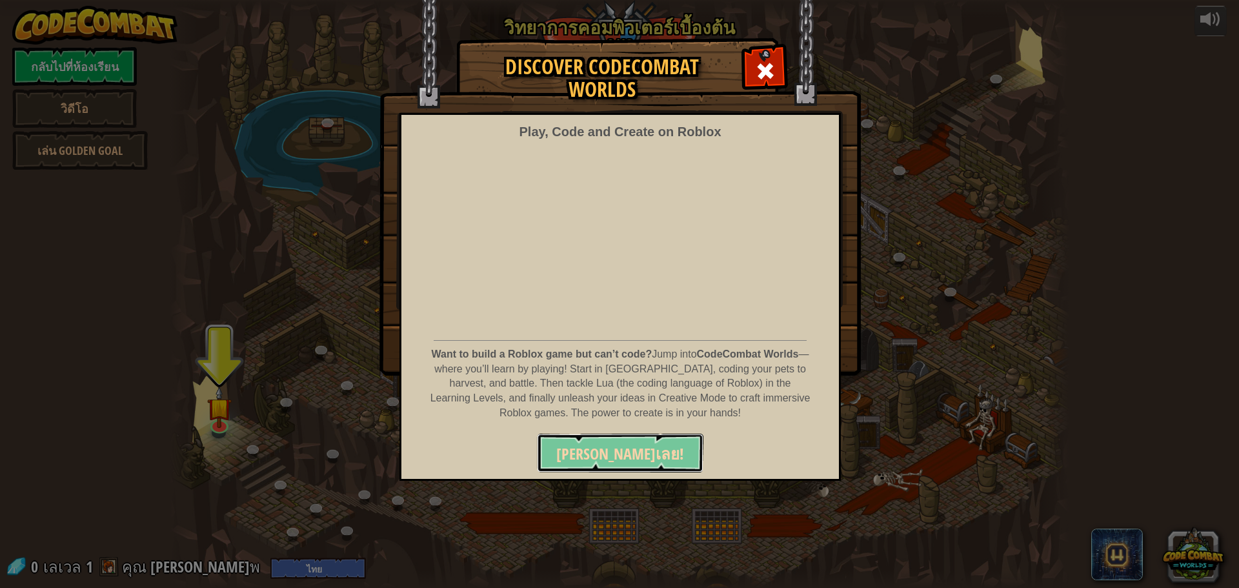
click at [630, 450] on span "[PERSON_NAME]เลย!" at bounding box center [620, 453] width 128 height 21
click at [630, 453] on span "[PERSON_NAME]เลย!" at bounding box center [620, 453] width 128 height 21
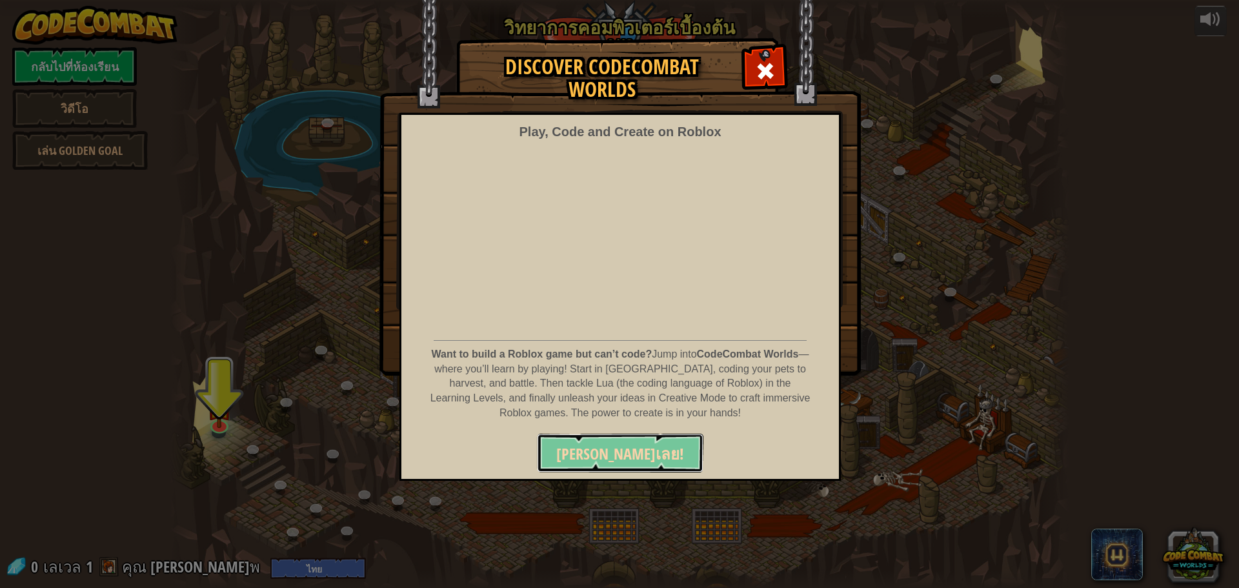
click at [630, 453] on span "[PERSON_NAME]เลย!" at bounding box center [620, 453] width 128 height 21
click at [630, 452] on span "[PERSON_NAME]เลย!" at bounding box center [620, 453] width 128 height 21
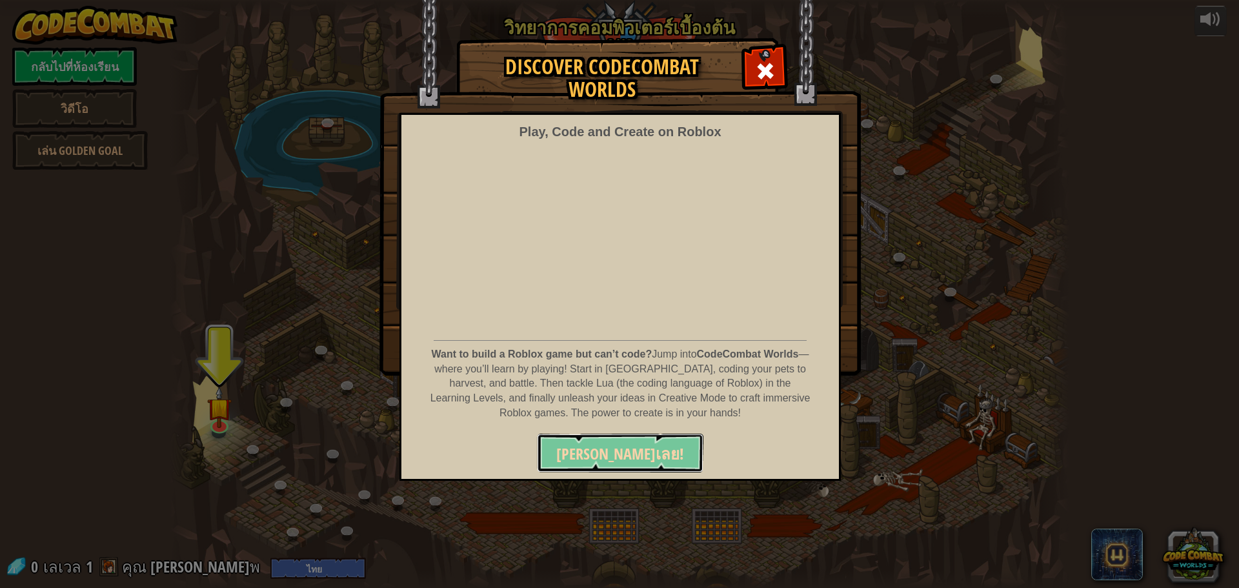
click at [630, 450] on span "[PERSON_NAME]เลย!" at bounding box center [620, 453] width 128 height 21
click at [631, 449] on span "[PERSON_NAME]เลย!" at bounding box center [620, 453] width 128 height 21
click at [633, 447] on span "[PERSON_NAME]เลย!" at bounding box center [620, 453] width 128 height 21
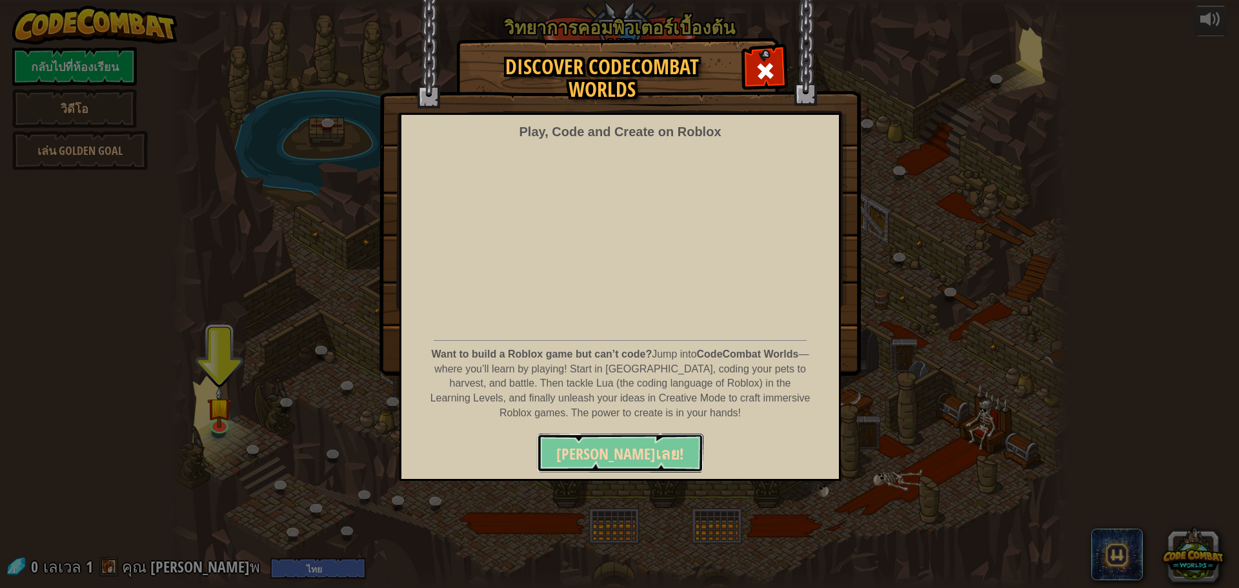
click at [635, 446] on span "[PERSON_NAME]เลย!" at bounding box center [620, 453] width 128 height 21
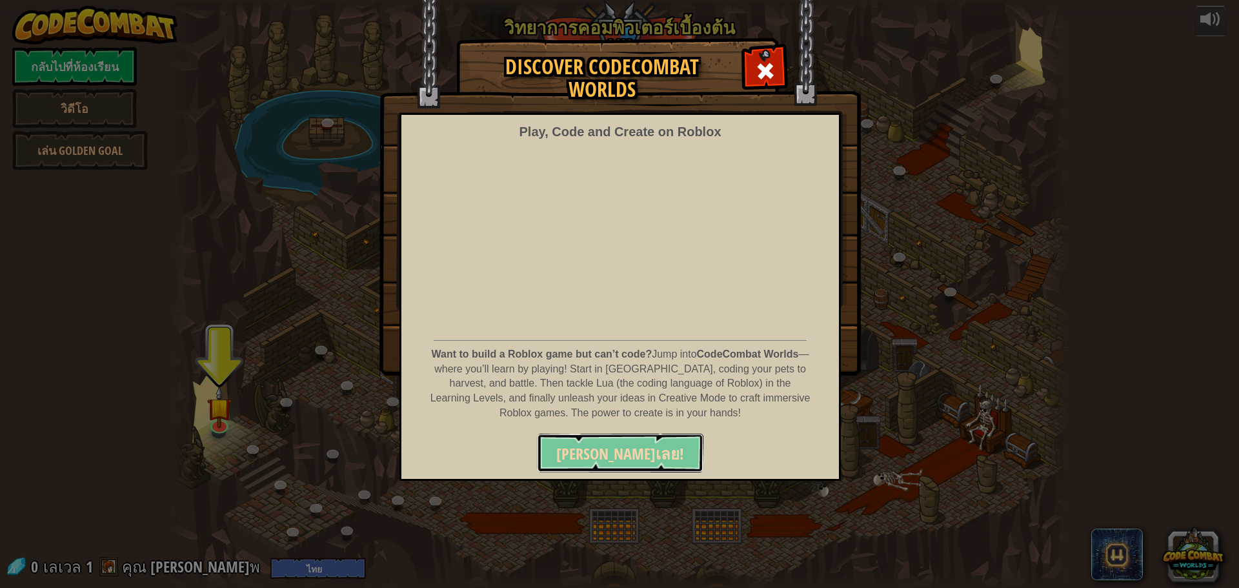
click at [635, 446] on span "[PERSON_NAME]เลย!" at bounding box center [620, 453] width 128 height 21
click at [617, 469] on button "[PERSON_NAME]เลย!" at bounding box center [620, 453] width 166 height 39
click at [622, 451] on span "[PERSON_NAME]เลย!" at bounding box center [620, 453] width 128 height 21
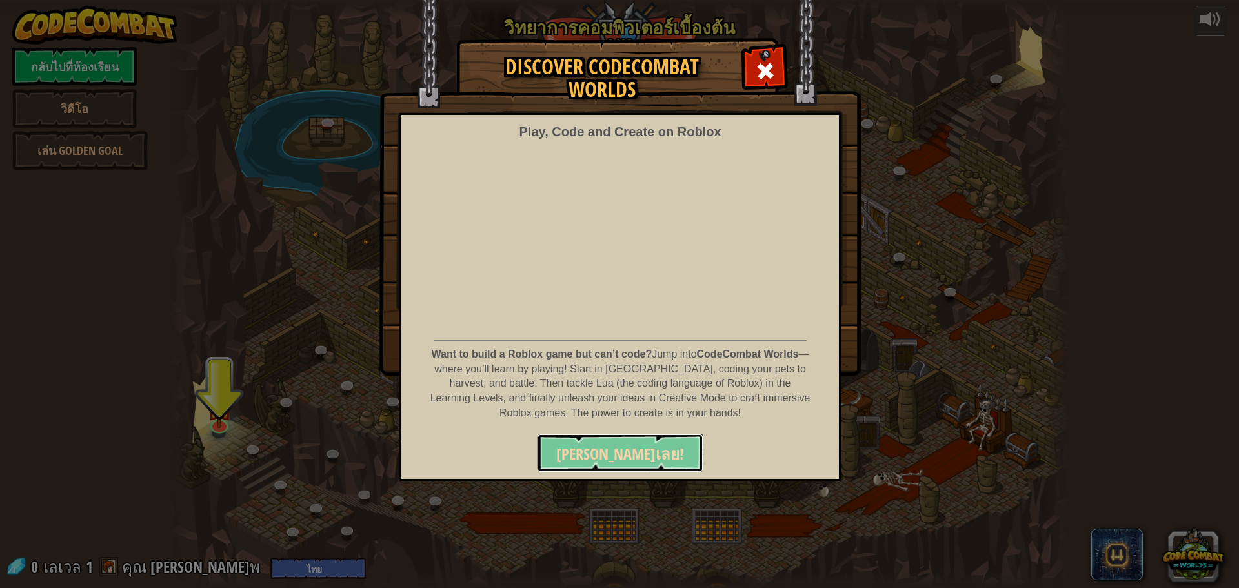
click at [615, 446] on span "[PERSON_NAME]เลย!" at bounding box center [620, 453] width 128 height 21
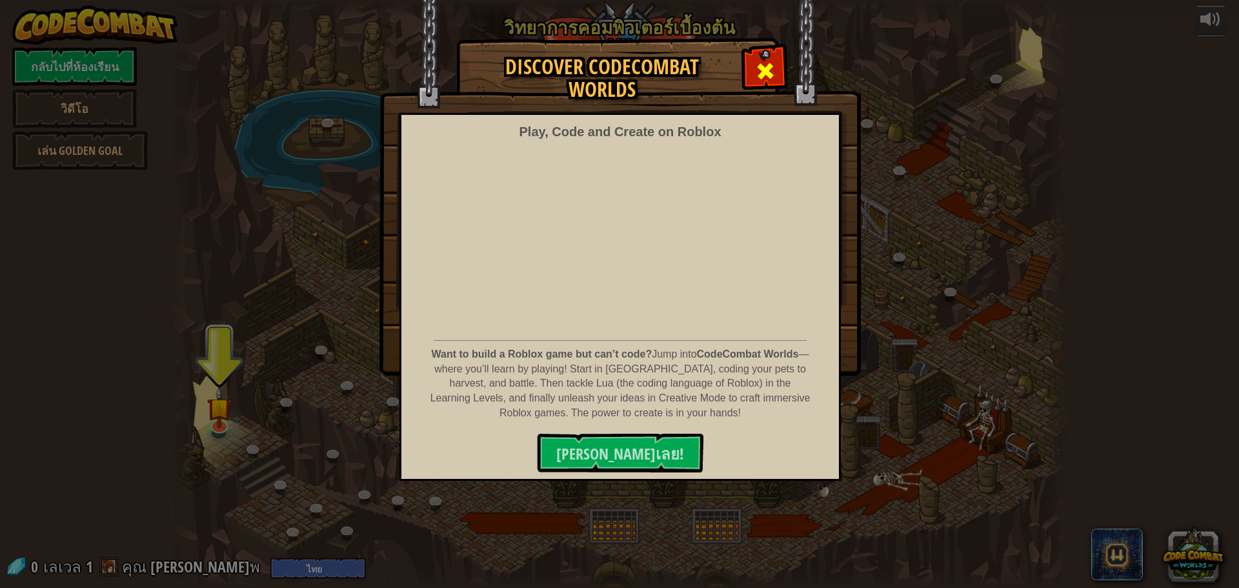
click at [770, 71] on span at bounding box center [765, 71] width 21 height 21
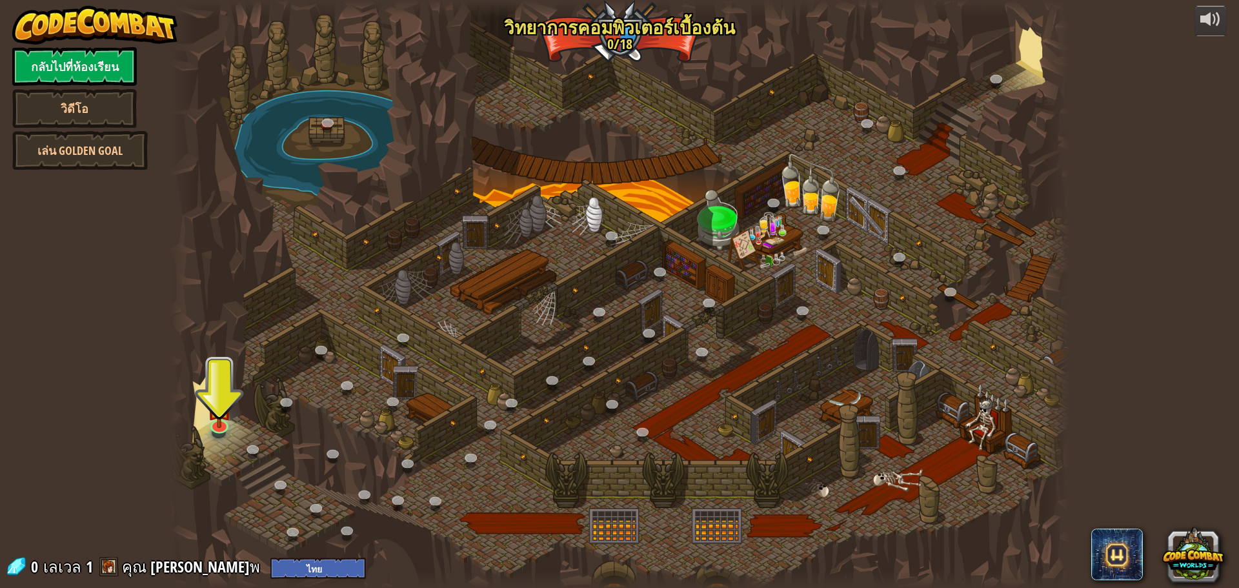
click at [1181, 501] on div "CodeCombat Worlds on Roblox" at bounding box center [1179, 482] width 95 height 69
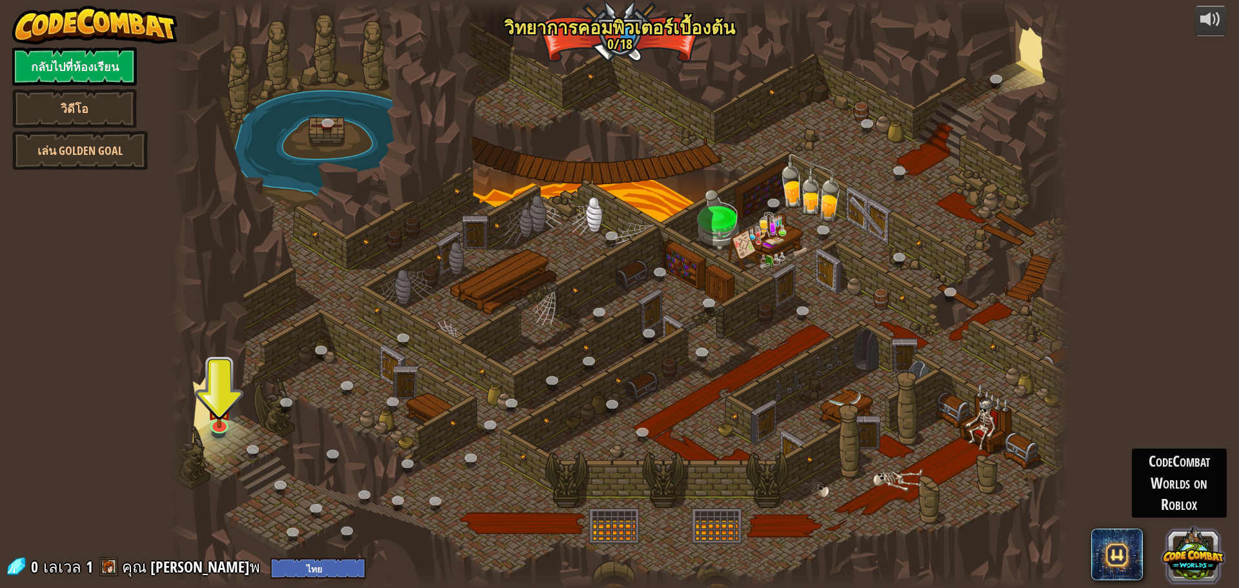
click at [1180, 555] on button at bounding box center [1193, 554] width 62 height 62
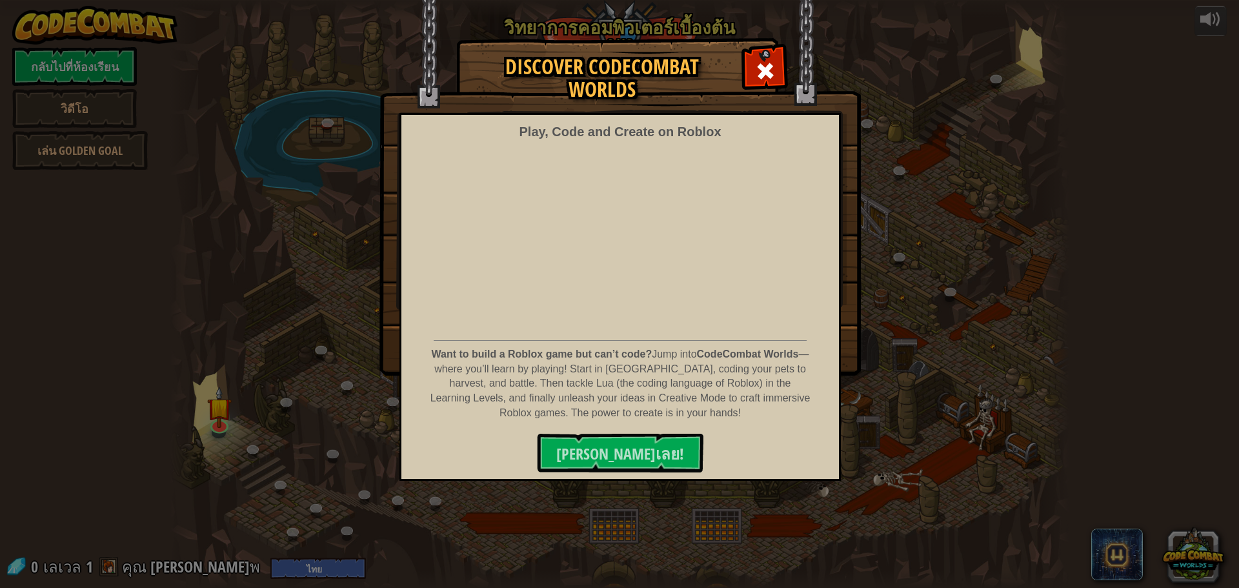
click at [613, 479] on div "Play, Code and Create on Roblox Want to build a Roblox game but can’t code? Jum…" at bounding box center [619, 297] width 441 height 368
drag, startPoint x: 633, startPoint y: 463, endPoint x: 634, endPoint y: 449, distance: 13.6
click at [633, 461] on span "[PERSON_NAME]เลย!" at bounding box center [620, 453] width 128 height 21
click at [634, 446] on span "[PERSON_NAME]เลย!" at bounding box center [620, 453] width 128 height 21
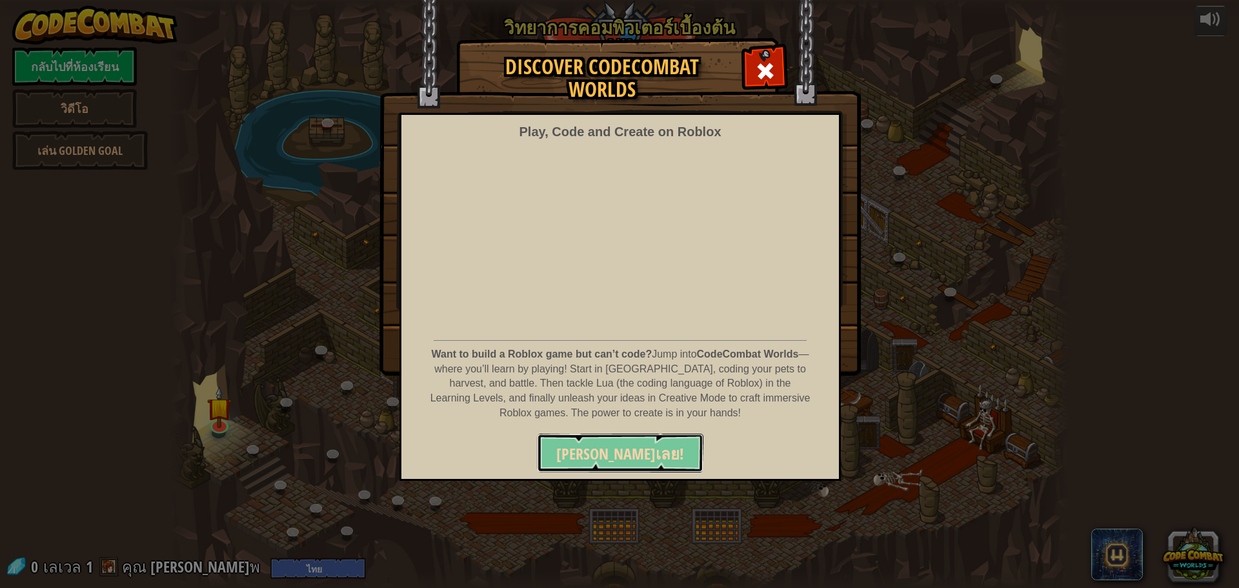
click at [634, 444] on span "[PERSON_NAME]เลย!" at bounding box center [620, 453] width 128 height 21
click at [634, 443] on button "[PERSON_NAME]เลย!" at bounding box center [620, 453] width 166 height 39
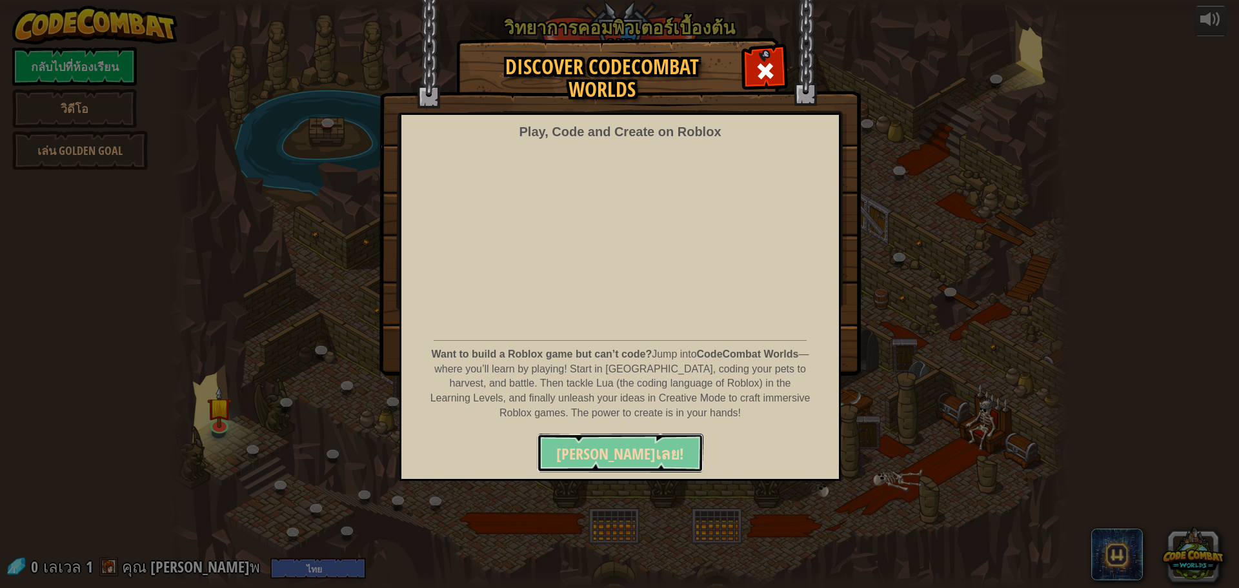
click at [634, 443] on button "[PERSON_NAME]เลย!" at bounding box center [620, 453] width 166 height 39
click at [634, 442] on button "[PERSON_NAME]เลย!" at bounding box center [620, 453] width 166 height 39
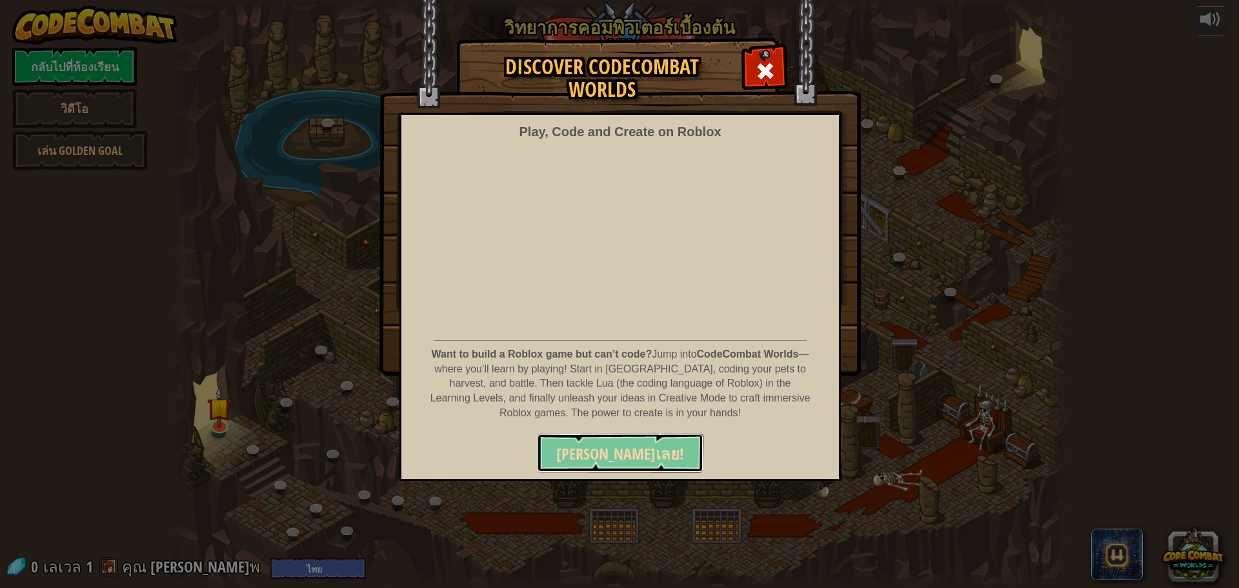
click at [633, 441] on button "[PERSON_NAME]เลย!" at bounding box center [620, 453] width 166 height 39
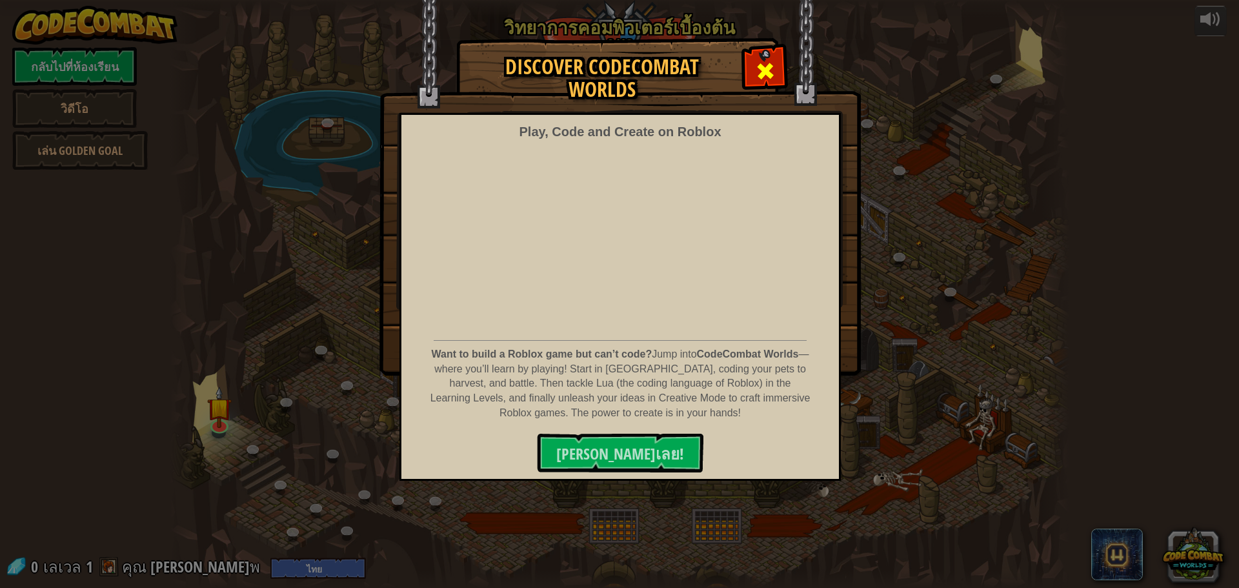
click at [768, 67] on span at bounding box center [765, 71] width 21 height 21
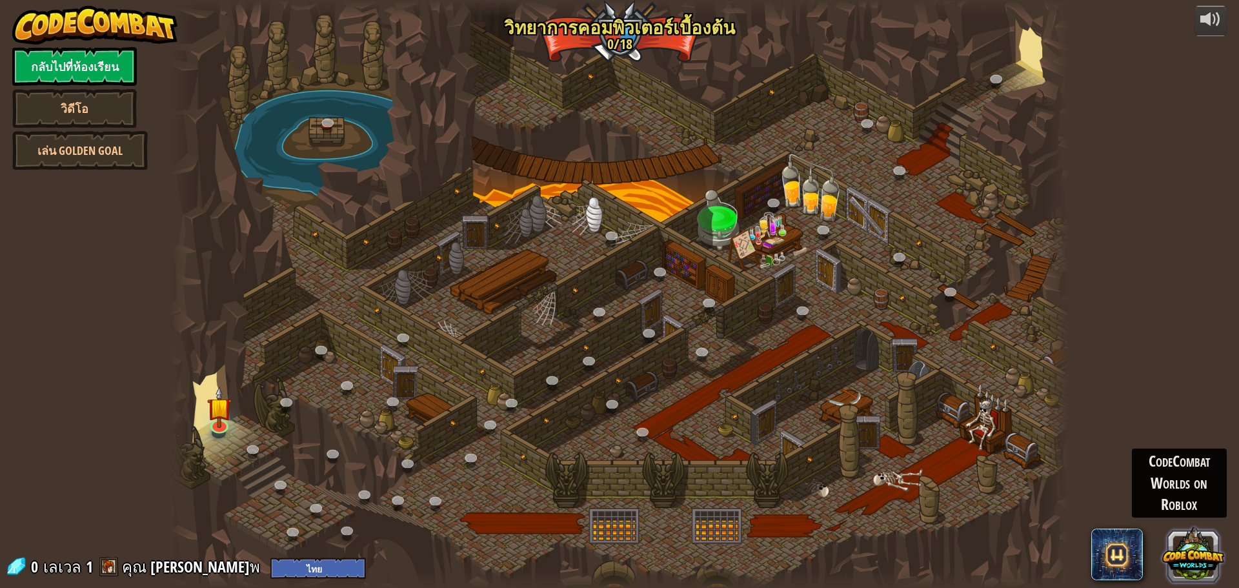
click at [1198, 552] on button at bounding box center [1193, 554] width 62 height 62
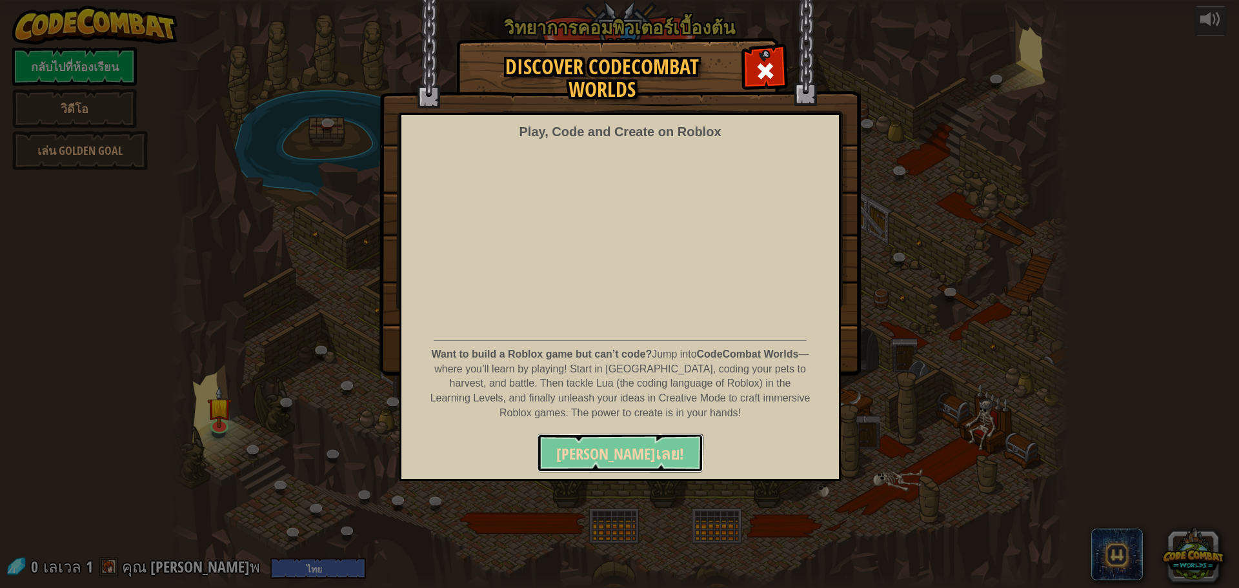
click at [639, 462] on span "[PERSON_NAME]เลย!" at bounding box center [620, 453] width 128 height 21
click at [638, 442] on button "[PERSON_NAME]เลย!" at bounding box center [620, 453] width 166 height 39
click at [638, 439] on button "[PERSON_NAME]เลย!" at bounding box center [620, 453] width 166 height 39
click at [637, 442] on button "[PERSON_NAME]เลย!" at bounding box center [620, 453] width 166 height 39
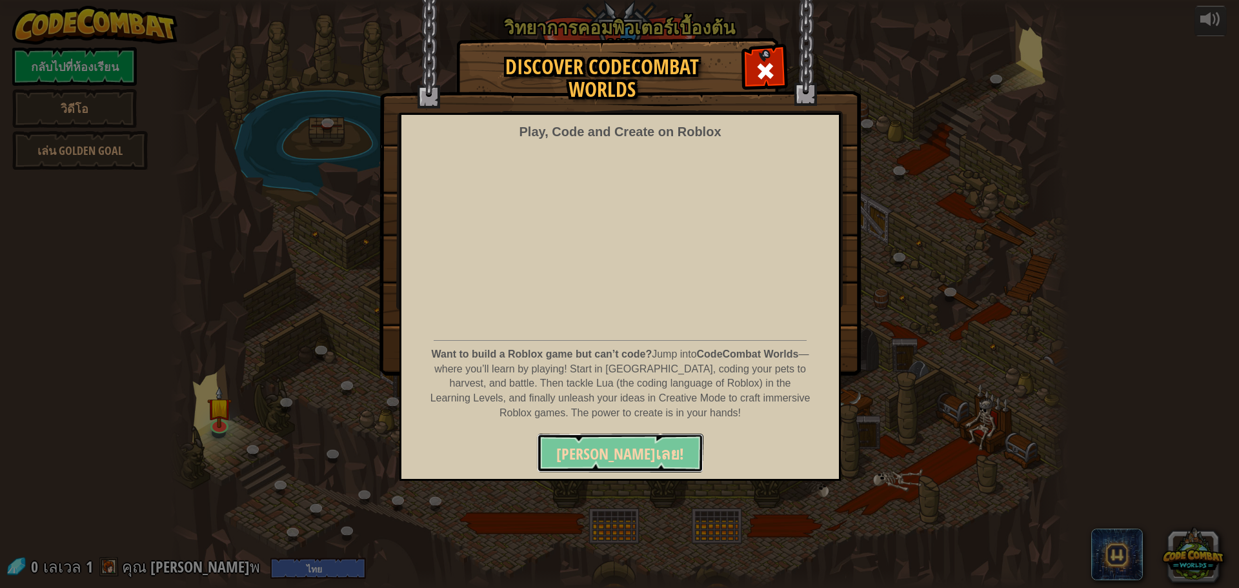
click at [637, 442] on button "[PERSON_NAME]เลย!" at bounding box center [620, 453] width 166 height 39
click at [636, 443] on button "[PERSON_NAME]เลย!" at bounding box center [620, 453] width 166 height 39
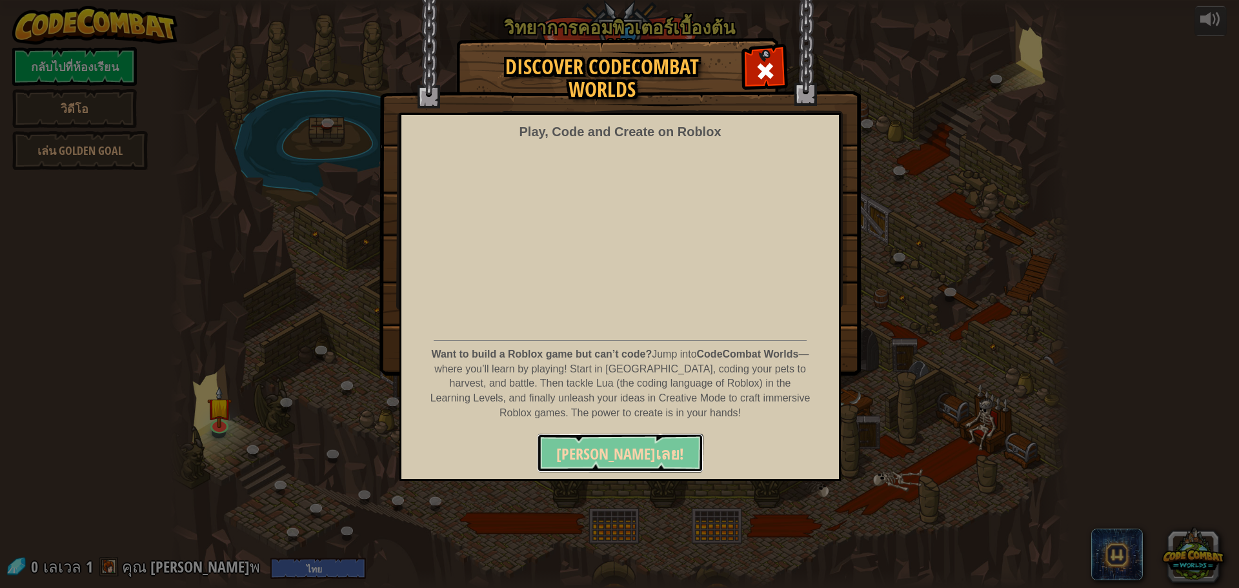
click at [635, 457] on span "[PERSON_NAME]เลย!" at bounding box center [620, 453] width 128 height 21
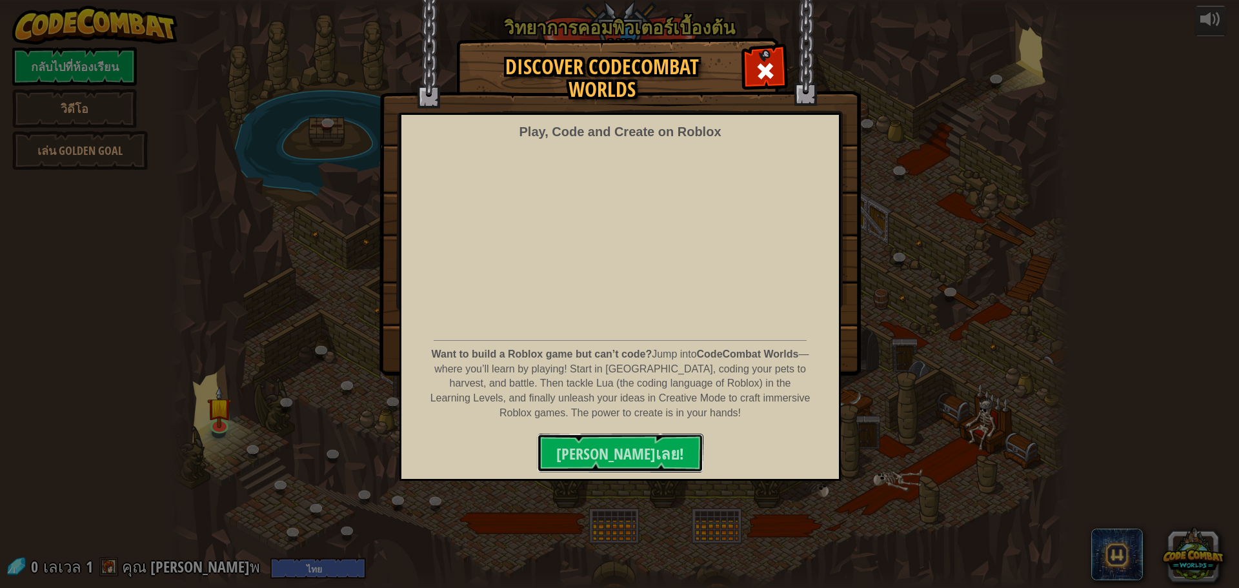
click at [604, 474] on div "Play, Code and Create on Roblox Want to build a Roblox game but can’t code? Jum…" at bounding box center [619, 297] width 441 height 368
click at [604, 468] on button "[PERSON_NAME]เลย!" at bounding box center [620, 453] width 166 height 39
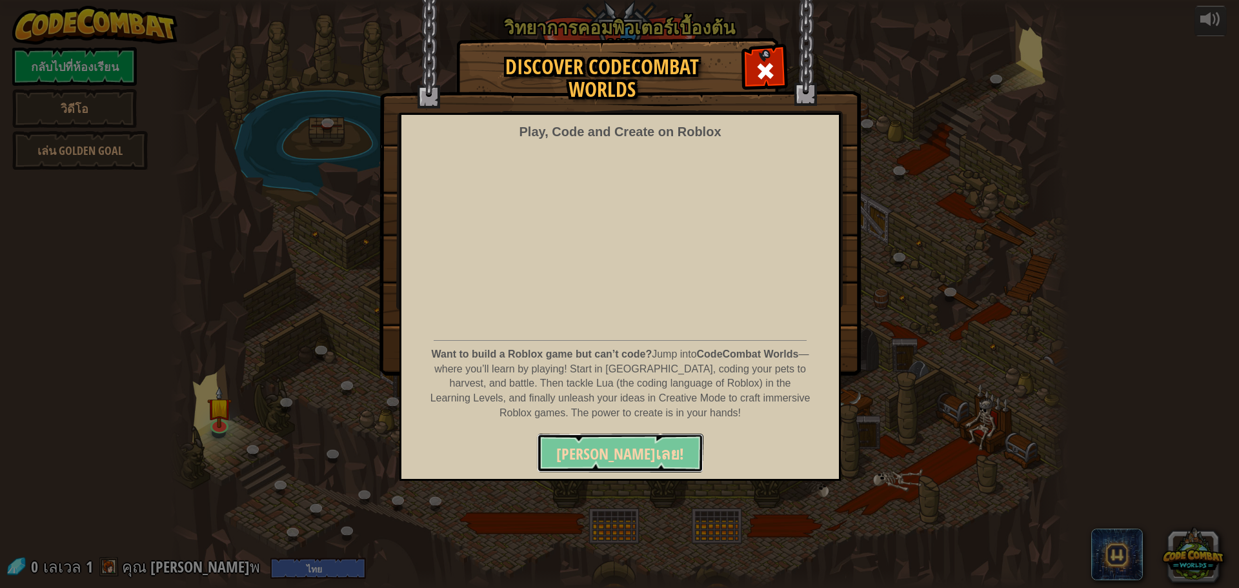
click at [604, 468] on button "[PERSON_NAME]เลย!" at bounding box center [620, 453] width 166 height 39
click at [604, 467] on button "[PERSON_NAME]เลย!" at bounding box center [620, 453] width 166 height 39
drag, startPoint x: 604, startPoint y: 467, endPoint x: 606, endPoint y: 443, distance: 24.7
click at [606, 445] on button "[PERSON_NAME]เลย!" at bounding box center [620, 453] width 166 height 39
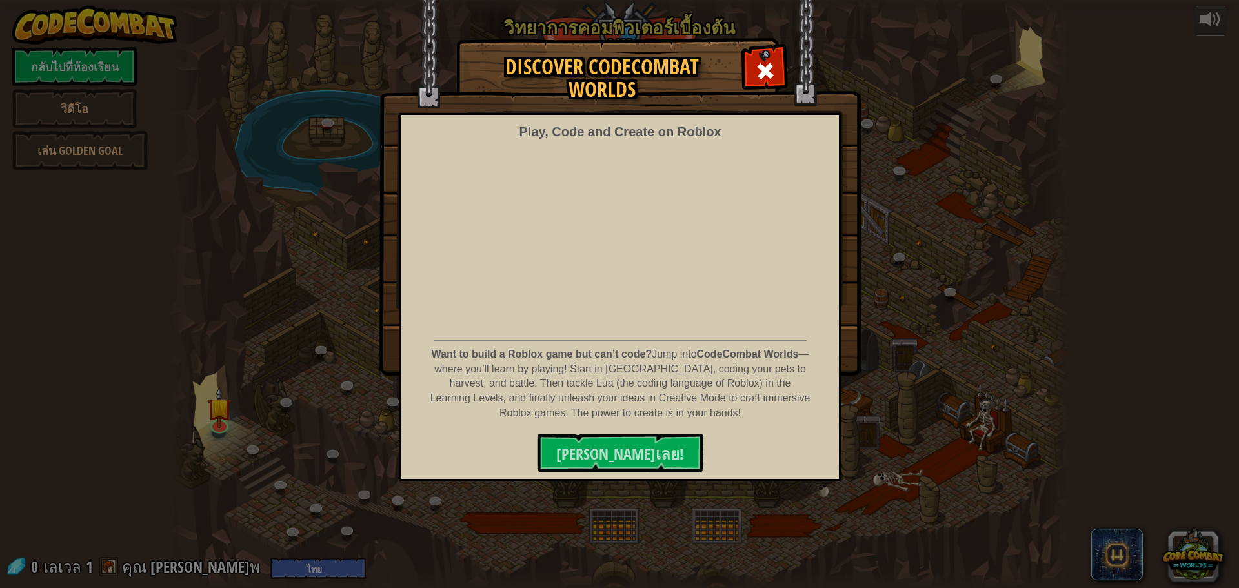
drag, startPoint x: 775, startPoint y: 67, endPoint x: 671, endPoint y: 232, distance: 195.4
click at [775, 67] on div at bounding box center [764, 69] width 41 height 41
